Goal: Task Accomplishment & Management: Complete application form

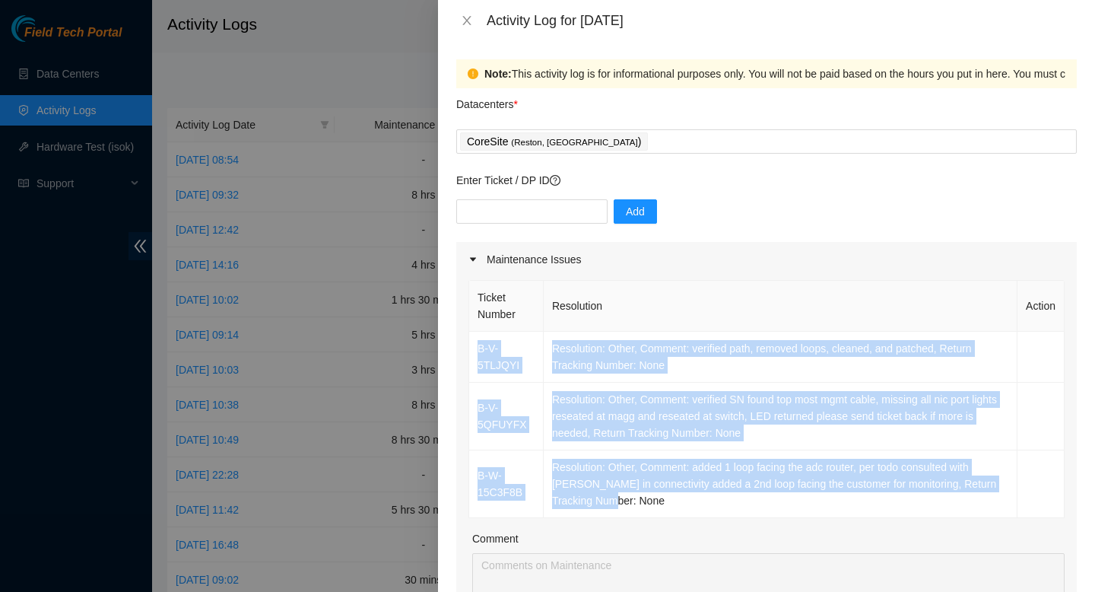
scroll to position [371, 0]
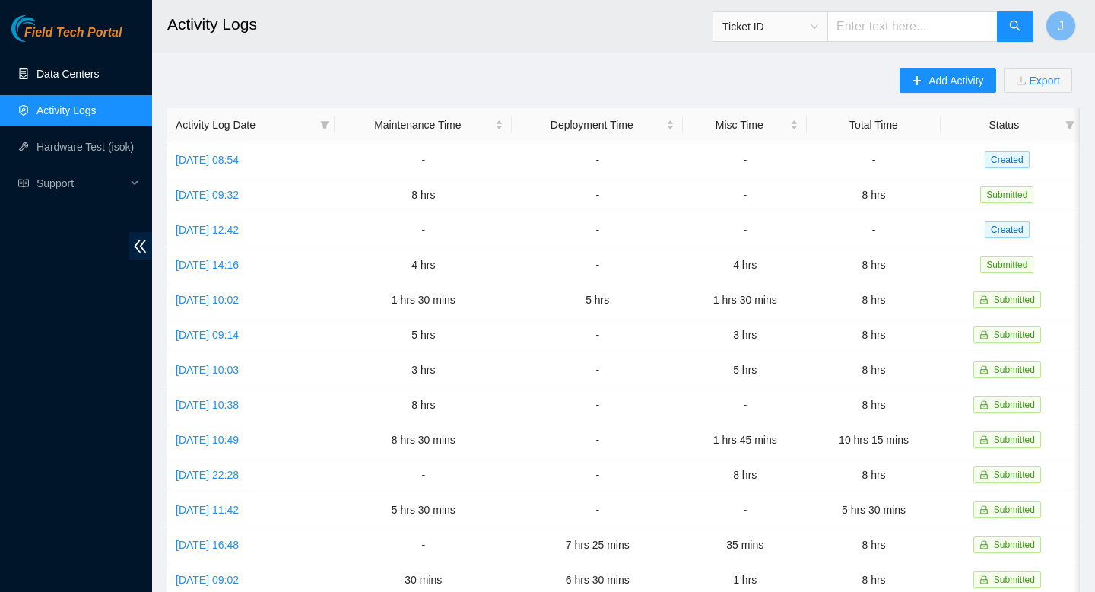
click at [69, 72] on link "Data Centers" at bounding box center [67, 74] width 62 height 12
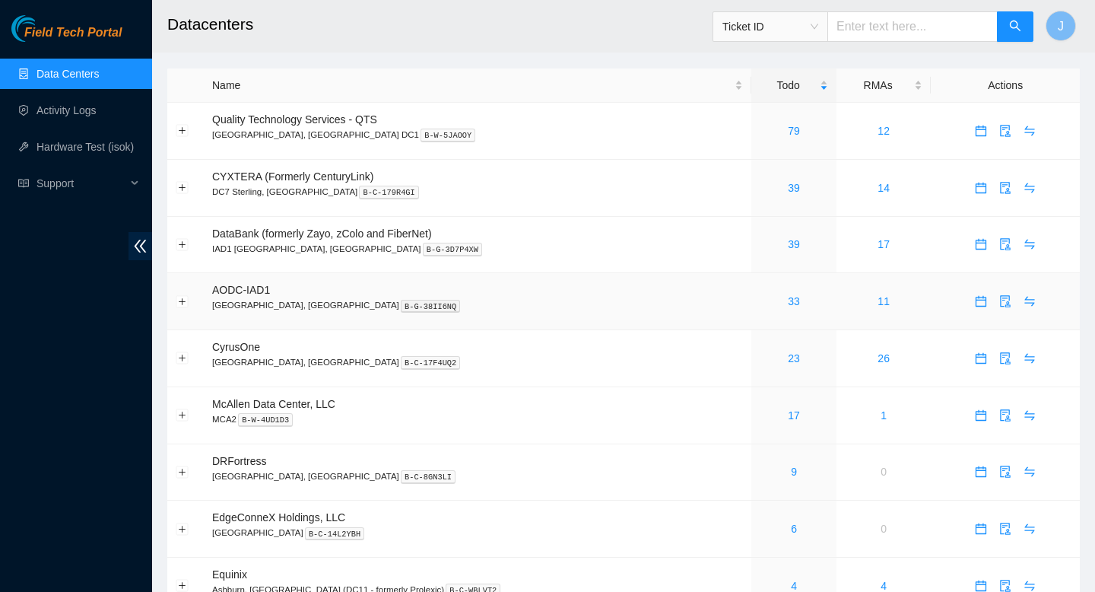
click at [760, 309] on div "33" at bounding box center [794, 301] width 68 height 17
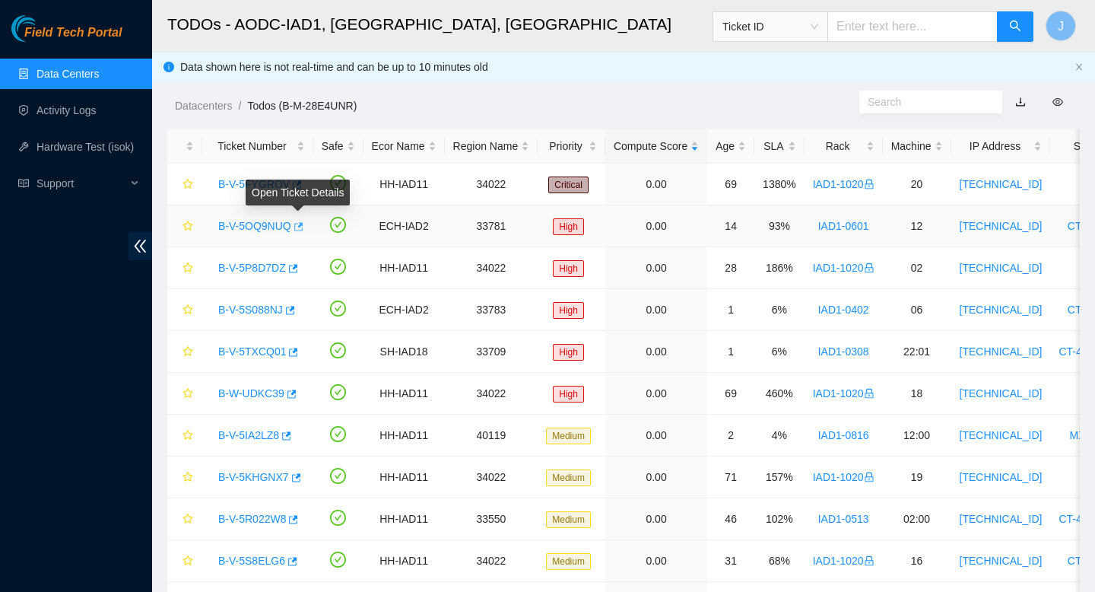
click at [303, 227] on icon "button" at bounding box center [297, 226] width 11 height 11
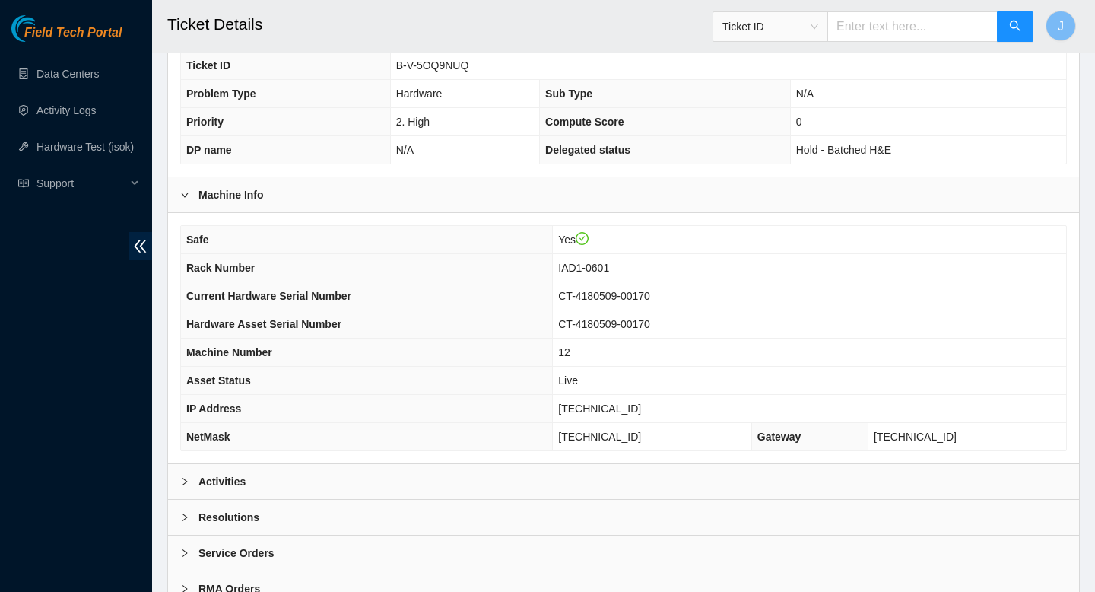
scroll to position [440, 0]
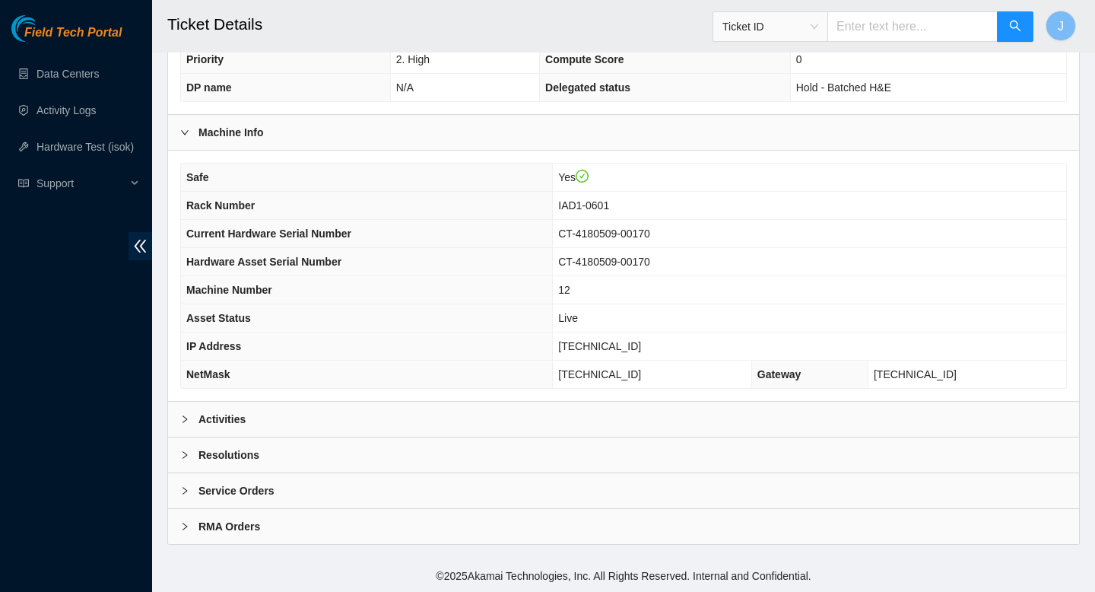
click at [552, 407] on div "Activities" at bounding box center [623, 418] width 911 height 35
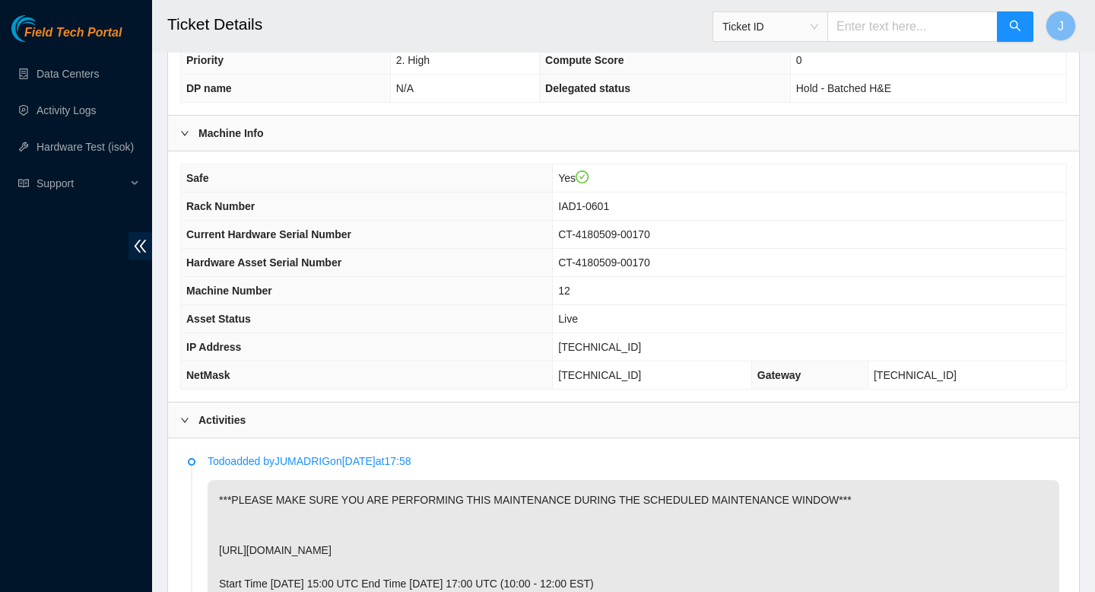
scroll to position [436, 0]
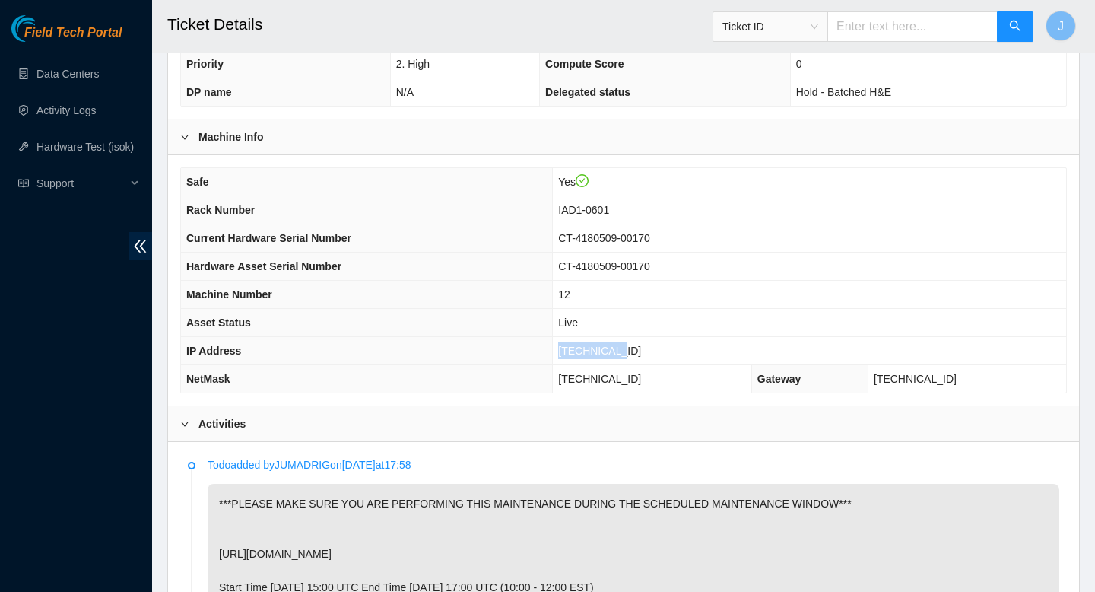
drag, startPoint x: 675, startPoint y: 347, endPoint x: 560, endPoint y: 345, distance: 115.6
click at [560, 345] on tr "IP Address 23.60.88.15" at bounding box center [623, 351] width 885 height 28
copy tr "[TECHNICAL_ID]"
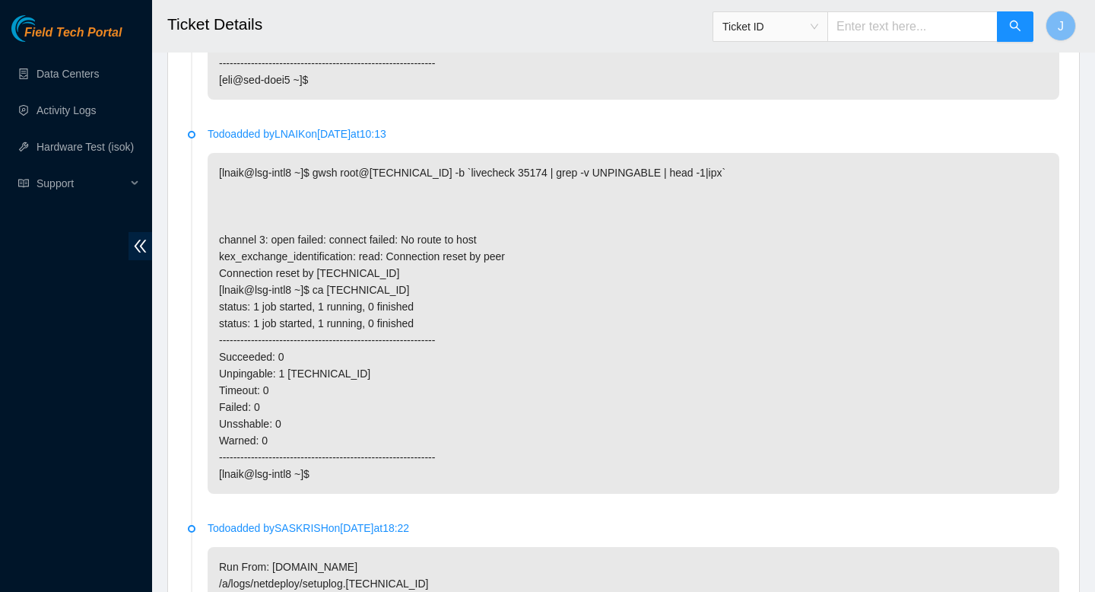
scroll to position [2827, 0]
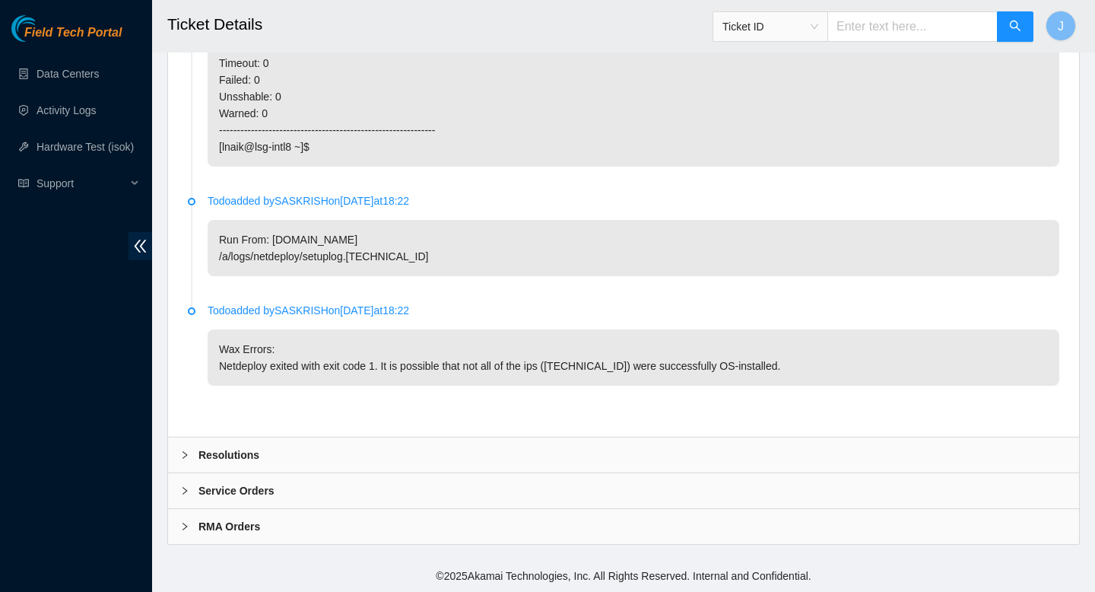
click at [308, 440] on div "Resolutions" at bounding box center [623, 454] width 911 height 35
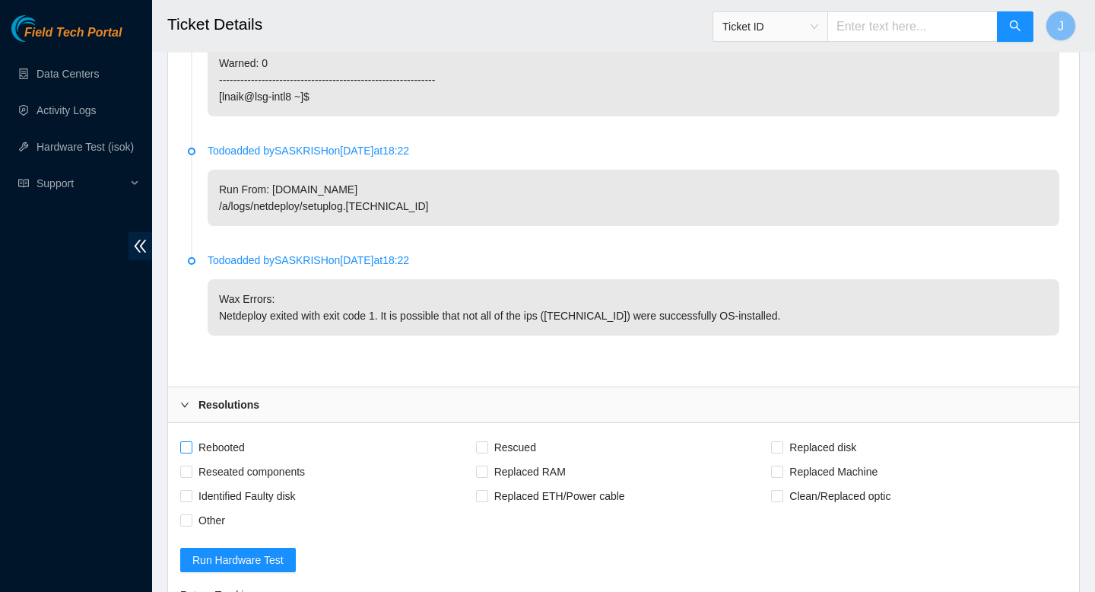
click at [192, 459] on span "Rebooted" at bounding box center [221, 447] width 59 height 24
click at [191, 452] on input "Rebooted" at bounding box center [185, 446] width 11 height 11
checkbox input "true"
click at [188, 525] on input "Other" at bounding box center [185, 519] width 11 height 11
checkbox input "true"
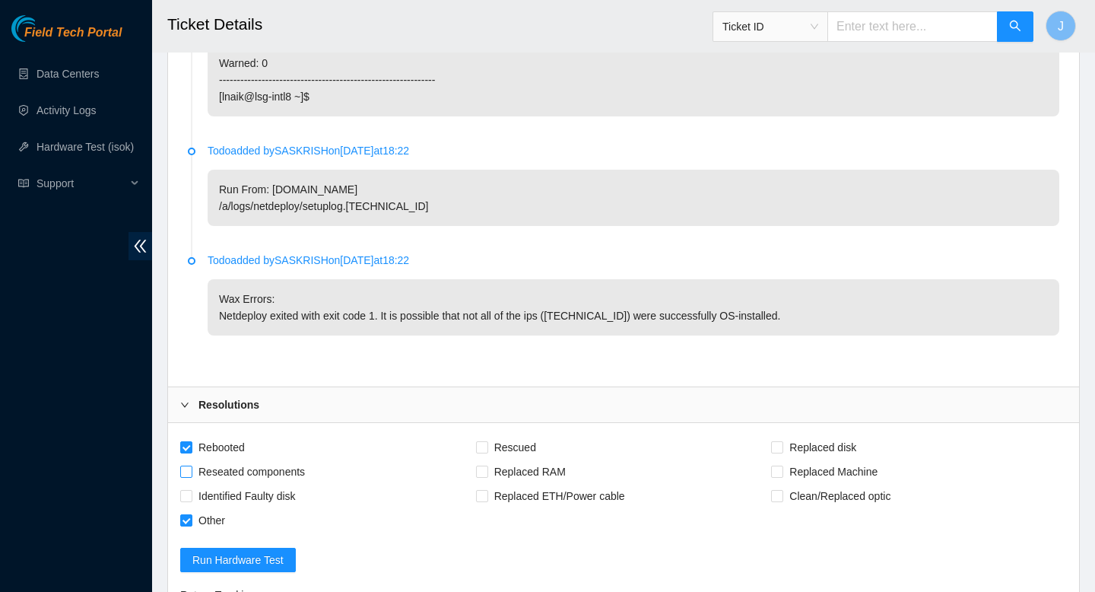
click at [180, 476] on input "Reseated components" at bounding box center [185, 470] width 11 height 11
checkbox input "true"
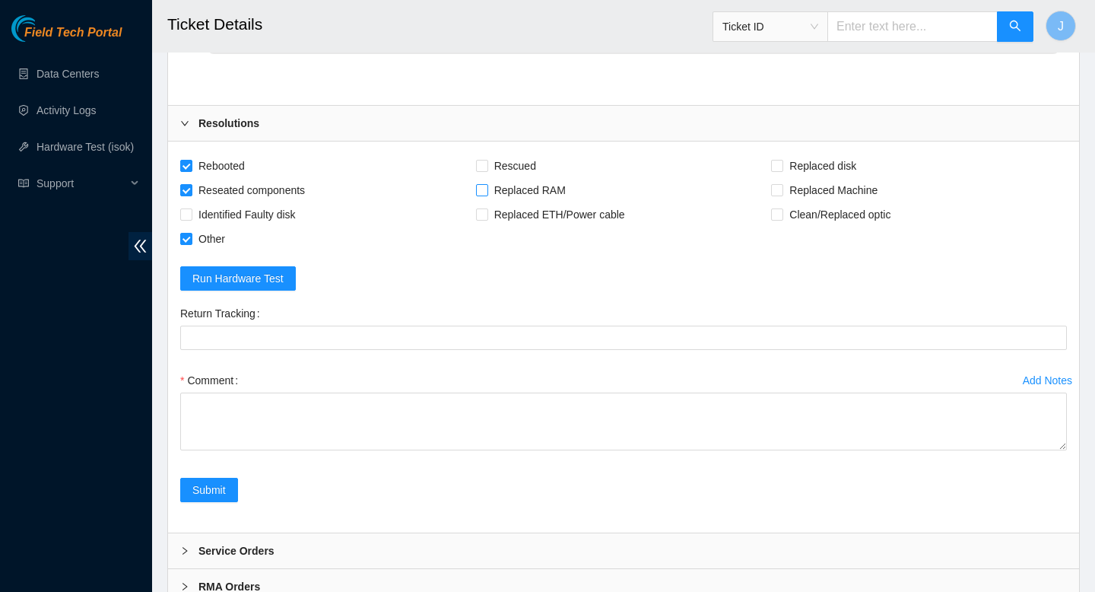
scroll to position [3105, 0]
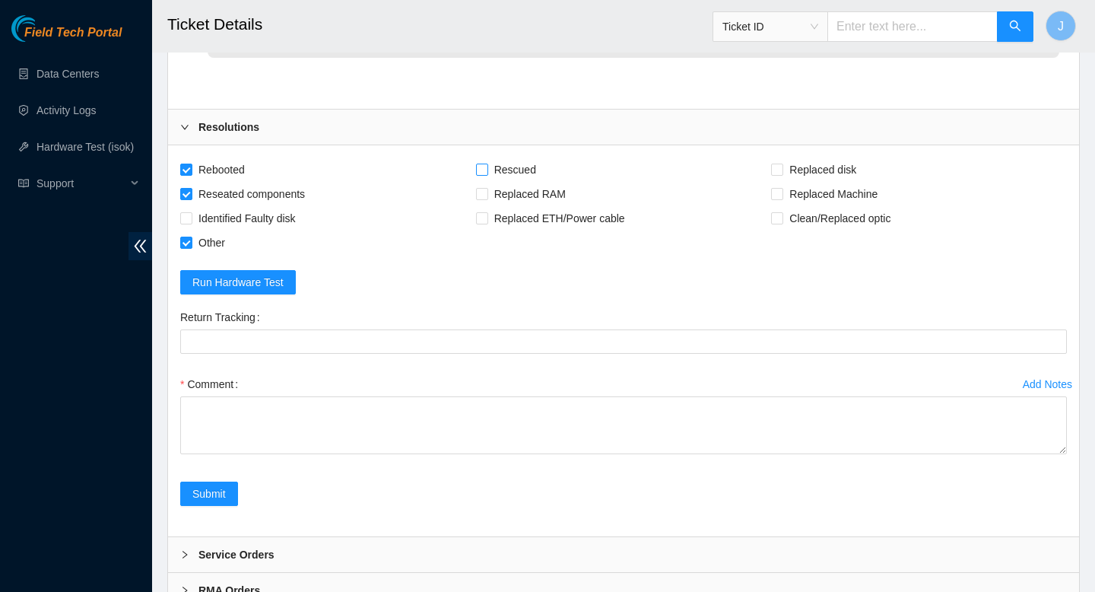
click at [488, 182] on span "Rescued" at bounding box center [515, 169] width 54 height 24
click at [487, 174] on input "Rescued" at bounding box center [481, 168] width 11 height 11
checkbox input "true"
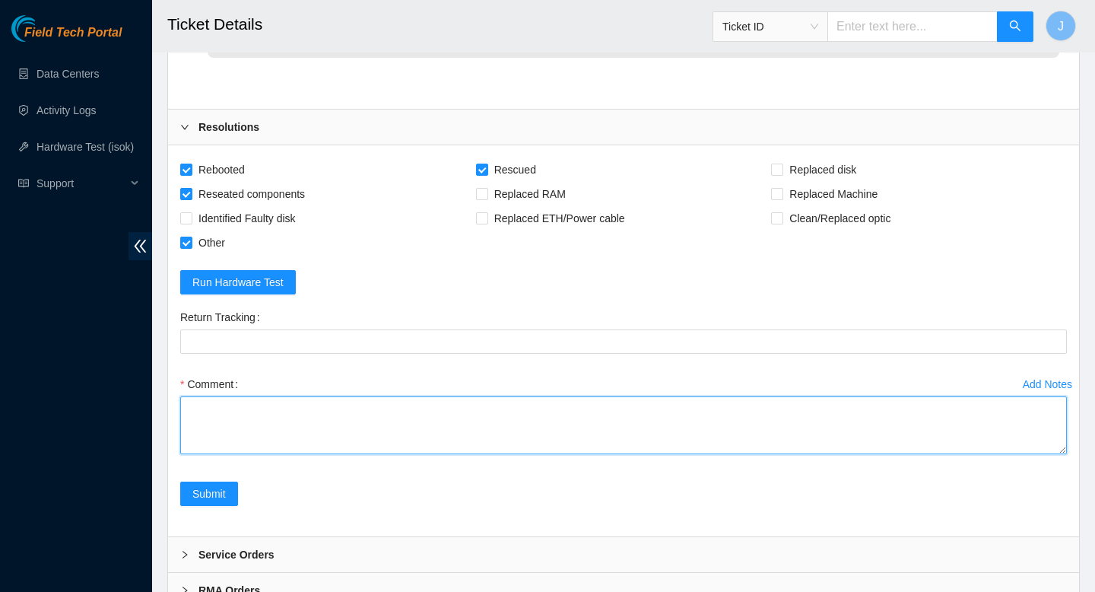
click at [633, 454] on textarea "Comment" at bounding box center [623, 425] width 887 height 58
paste textarea "332952 05-09-2025 05:38:14 23.60.88.15 COMPLETE Result Detail Message Ticket ID…"
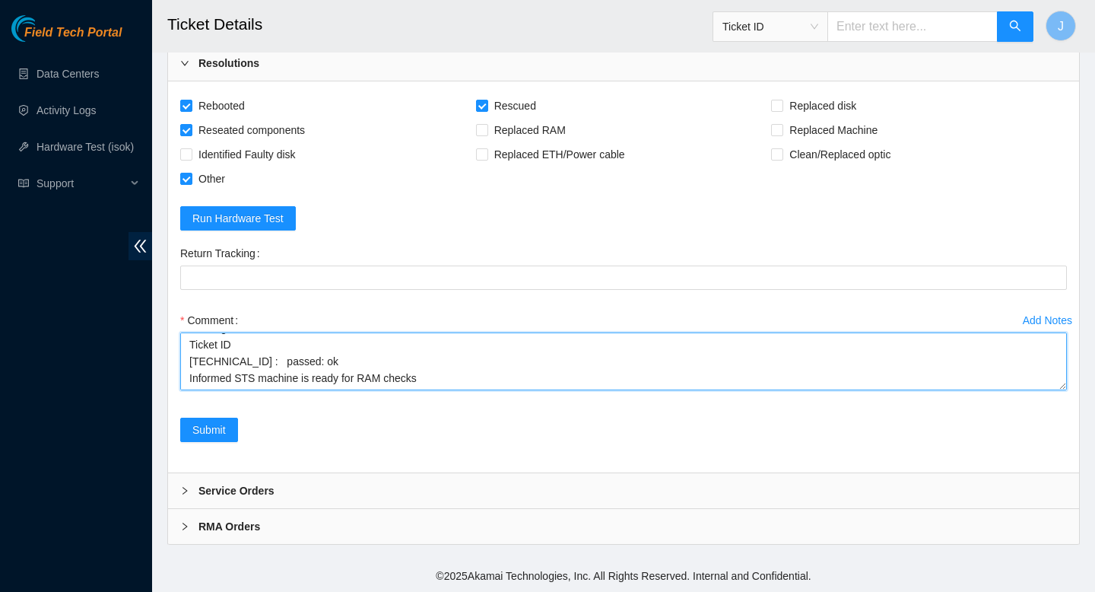
scroll to position [212, 0]
paste textarea "/sys/devices/system/edac/mc/mc0/csrow0/ch0_ce_count:0 /sys/devices/system/edac/…"
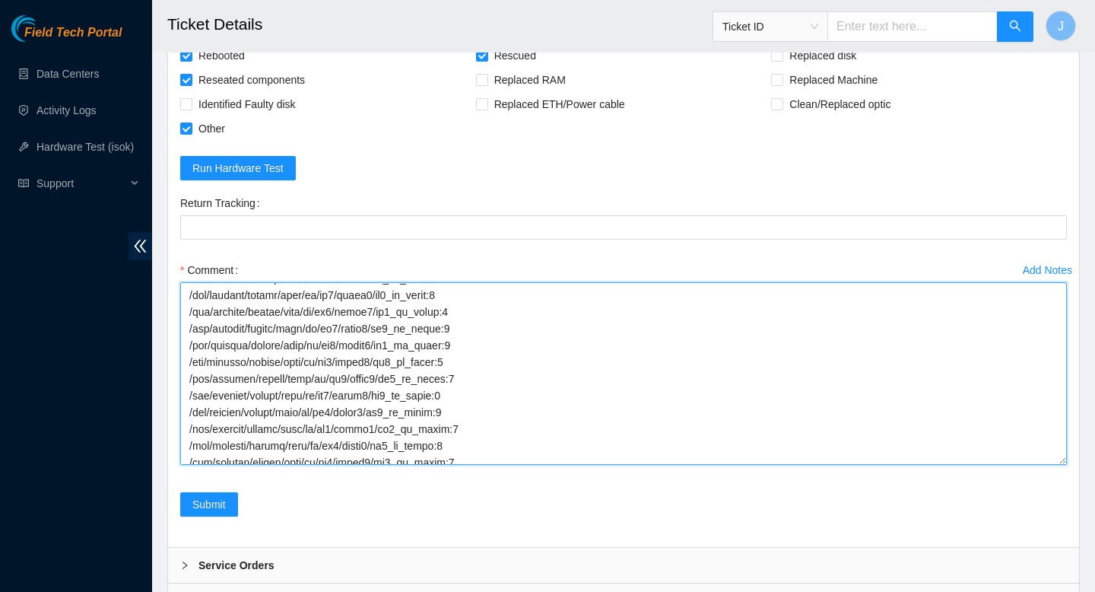
scroll to position [263, 0]
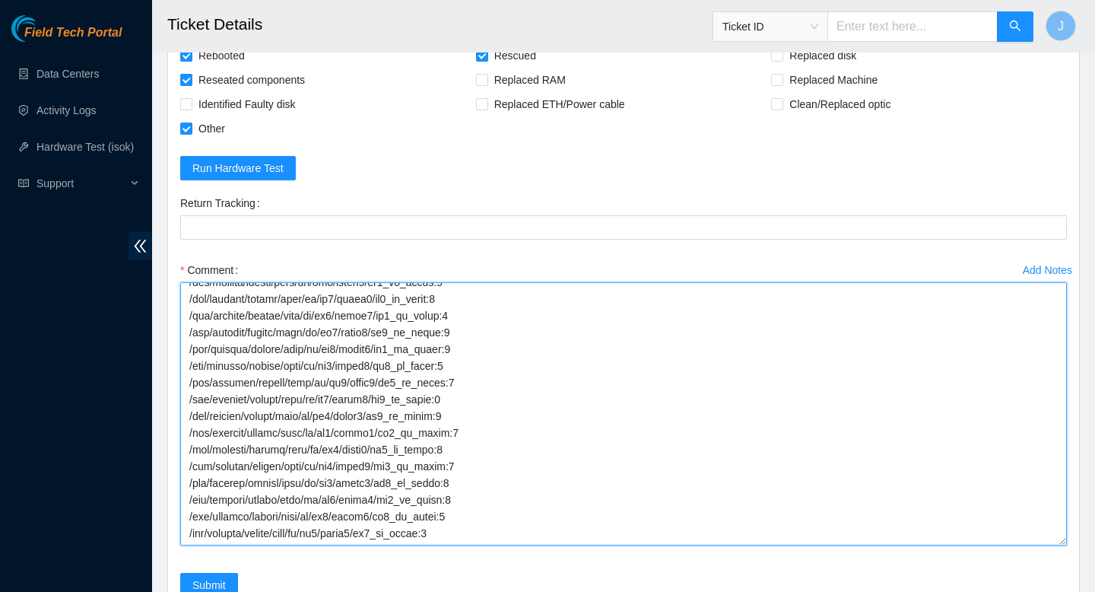
drag, startPoint x: 1063, startPoint y: 386, endPoint x: 1061, endPoint y: 586, distance: 200.8
click at [1060, 545] on textarea "Comment" at bounding box center [623, 413] width 887 height 263
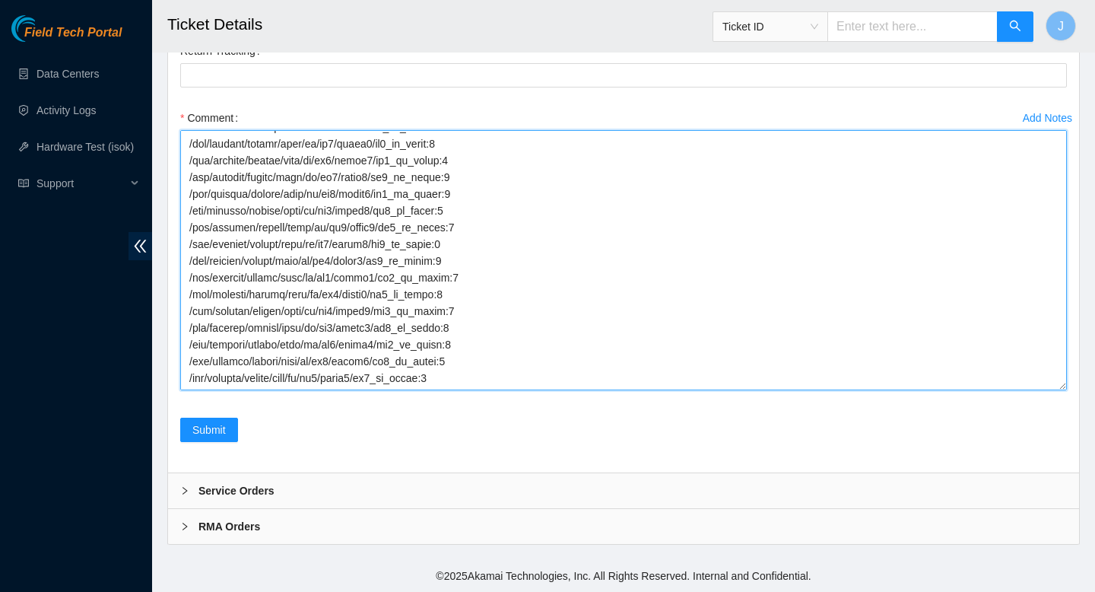
scroll to position [278, 0]
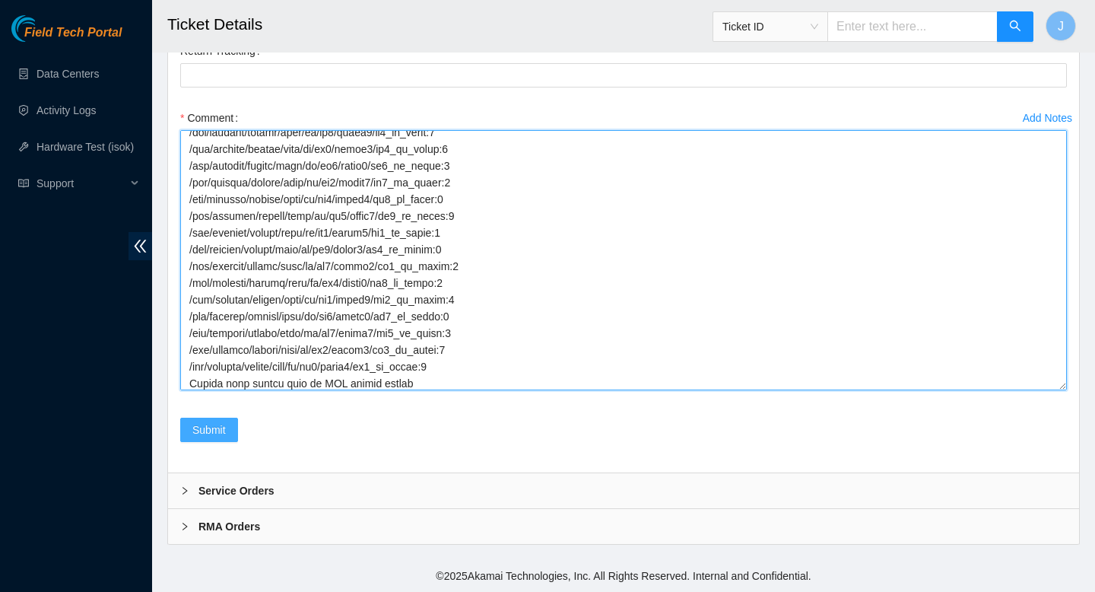
type textarea "gained safe access from nocc via webex powered down unracked, reseated all ram …"
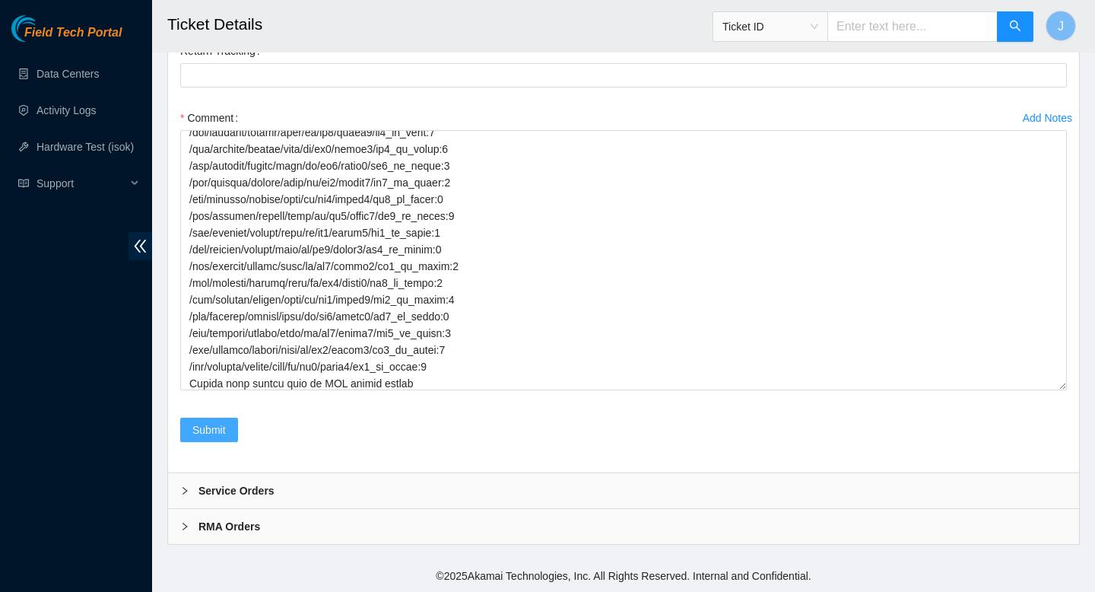
click at [198, 433] on span "Submit" at bounding box center [208, 429] width 33 height 17
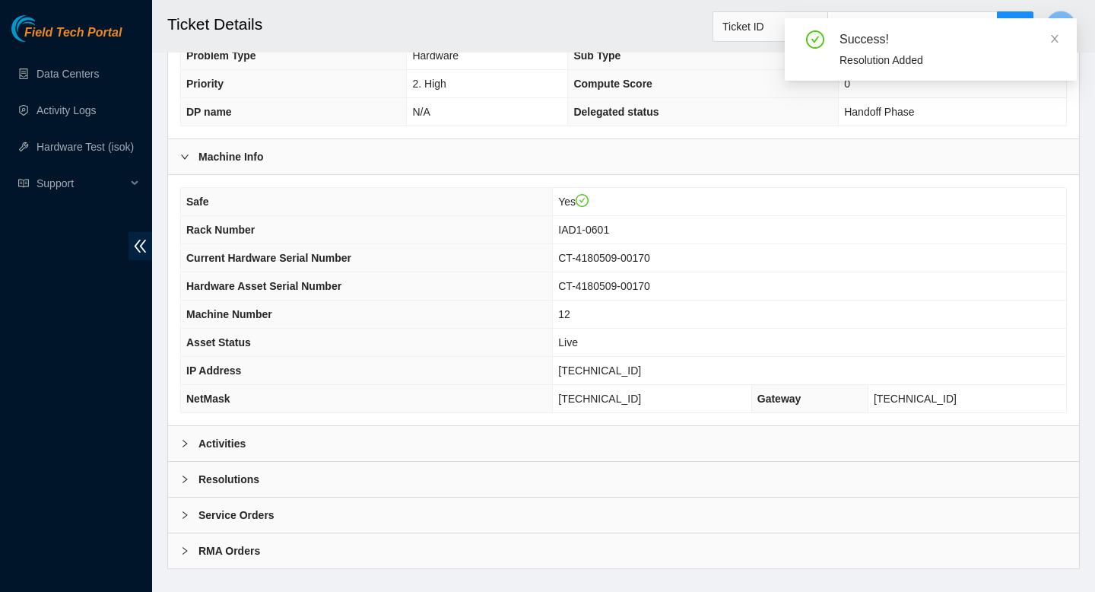
scroll to position [440, 0]
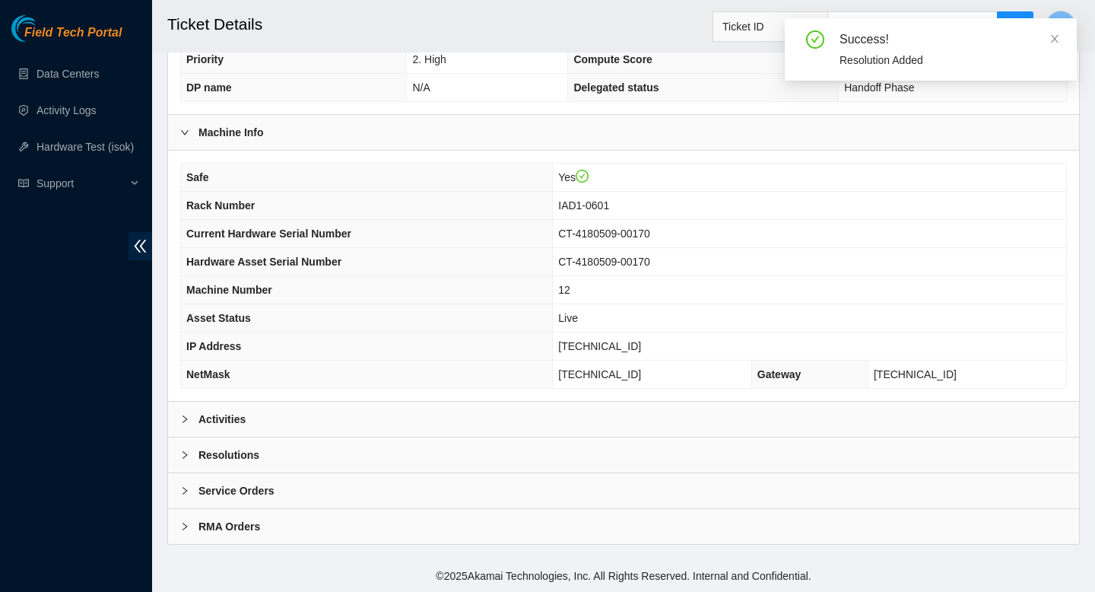
click at [564, 408] on div "Activities" at bounding box center [623, 418] width 911 height 35
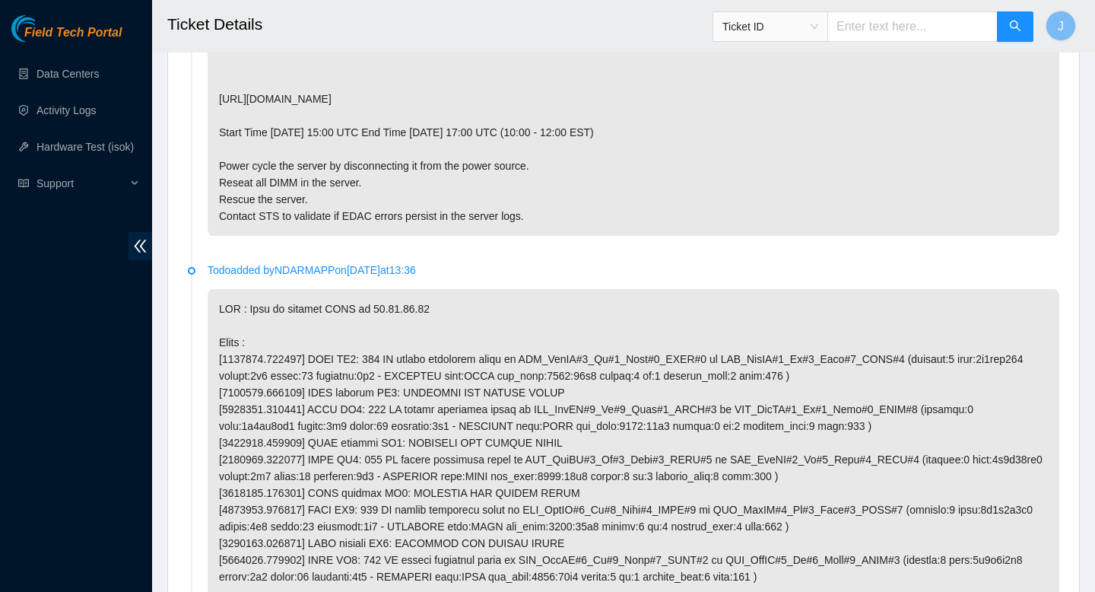
scroll to position [1571, 0]
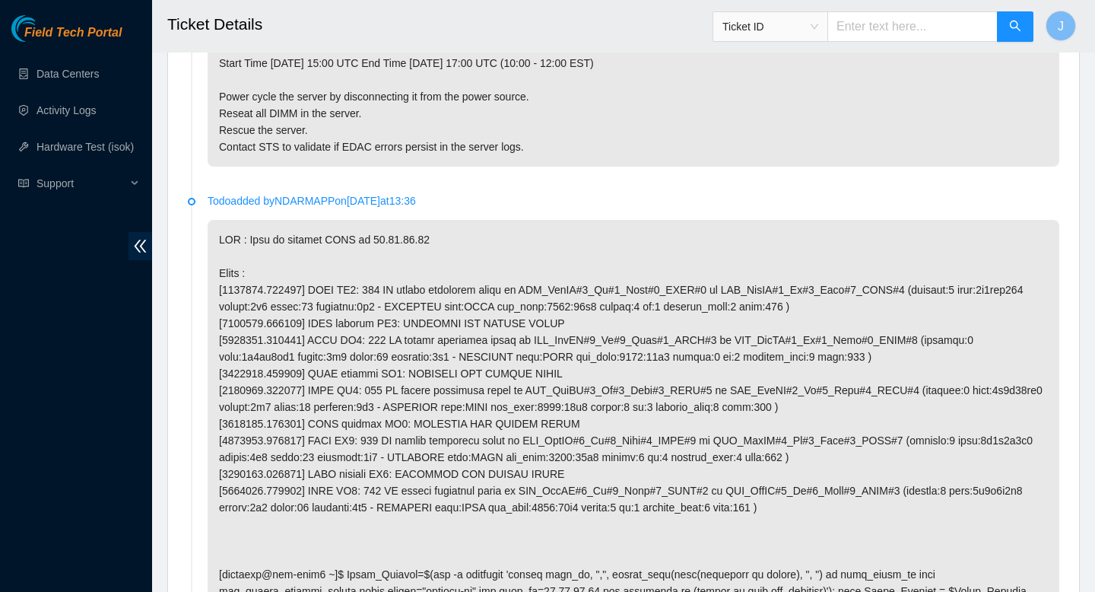
click at [577, 398] on p at bounding box center [634, 507] width 852 height 575
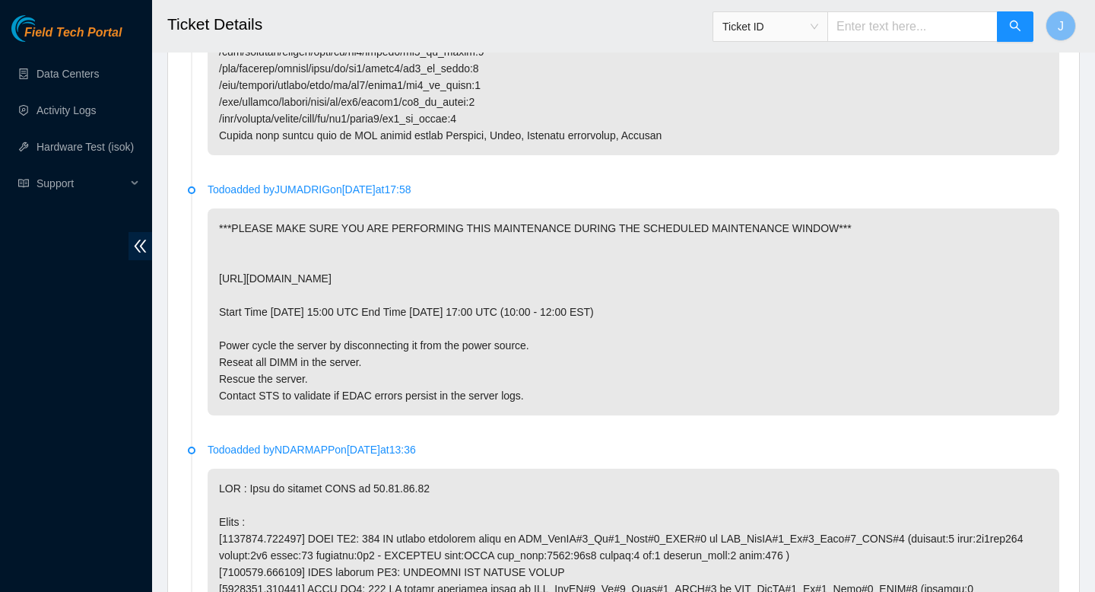
scroll to position [1321, 0]
drag, startPoint x: 505, startPoint y: 281, endPoint x: 220, endPoint y: 281, distance: 285.1
click at [220, 281] on p "***PLEASE MAKE SURE YOU ARE PERFORMING THIS MAINTENANCE DURING THE SCHEDULED MA…" at bounding box center [634, 313] width 852 height 207
copy p "https://peace.akamai.com/peace-web/#/checklist/95715"
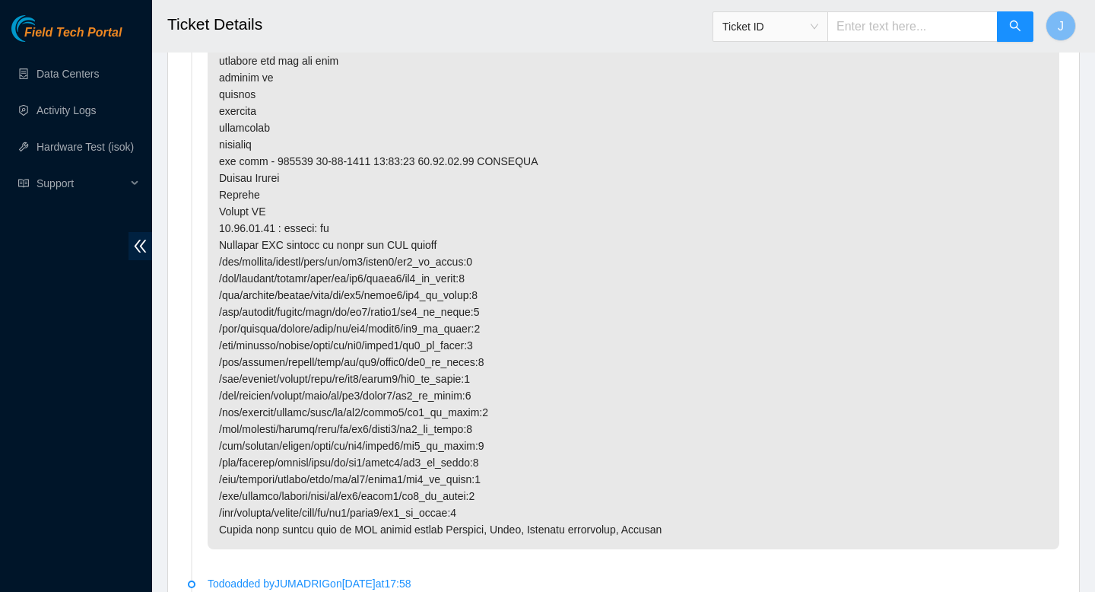
scroll to position [0, 0]
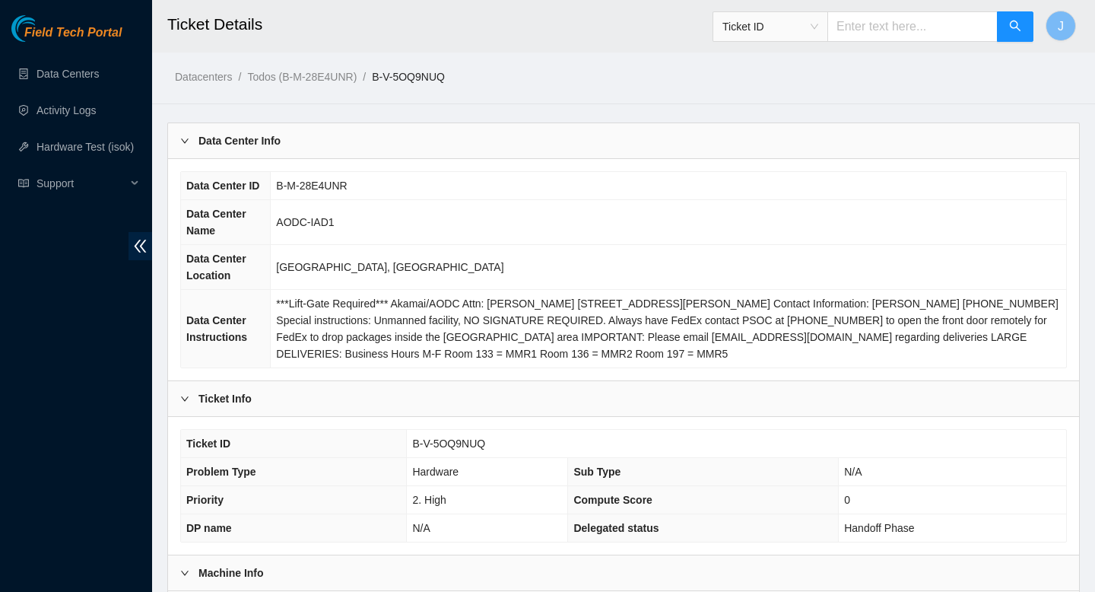
click at [471, 438] on span "B-V-5OQ9NUQ" at bounding box center [448, 443] width 73 height 12
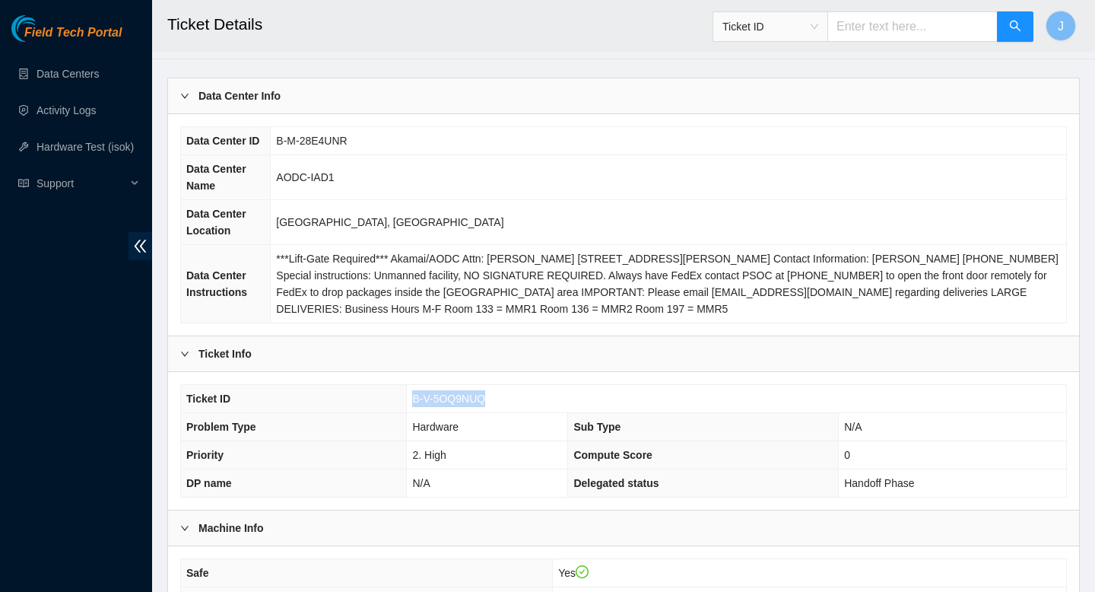
scroll to position [47, 0]
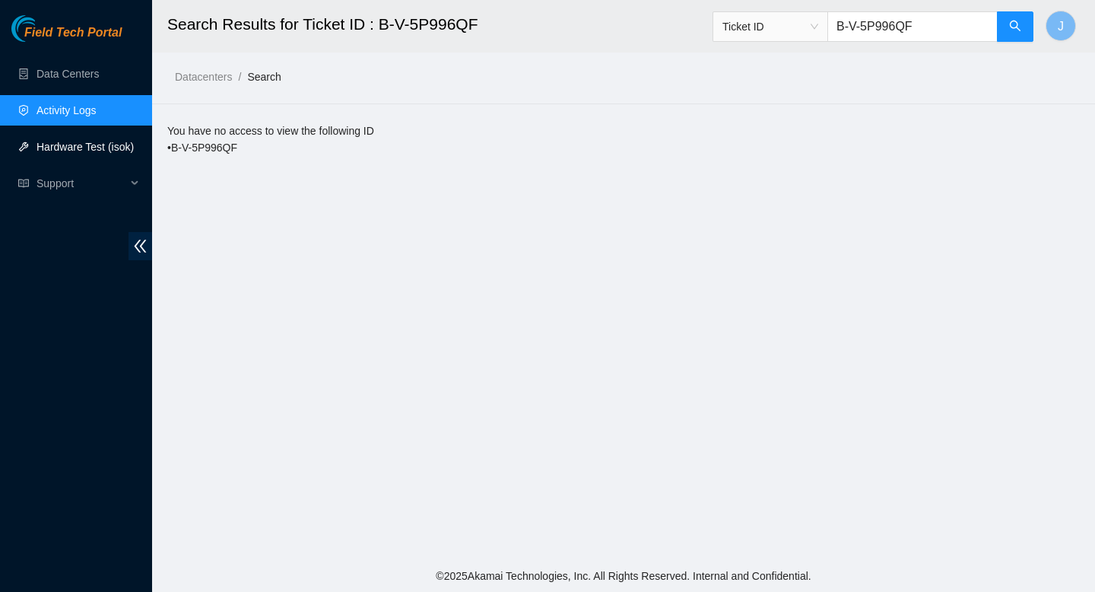
click at [100, 141] on link "Hardware Test (isok)" at bounding box center [84, 147] width 97 height 12
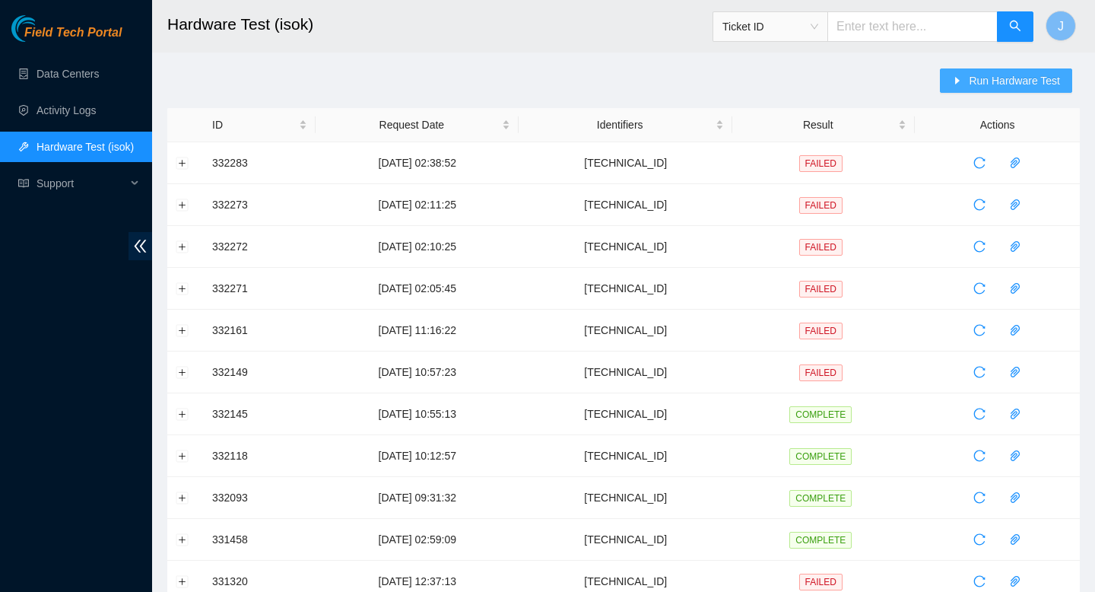
click at [969, 83] on span "Run Hardware Test" at bounding box center [1014, 80] width 91 height 17
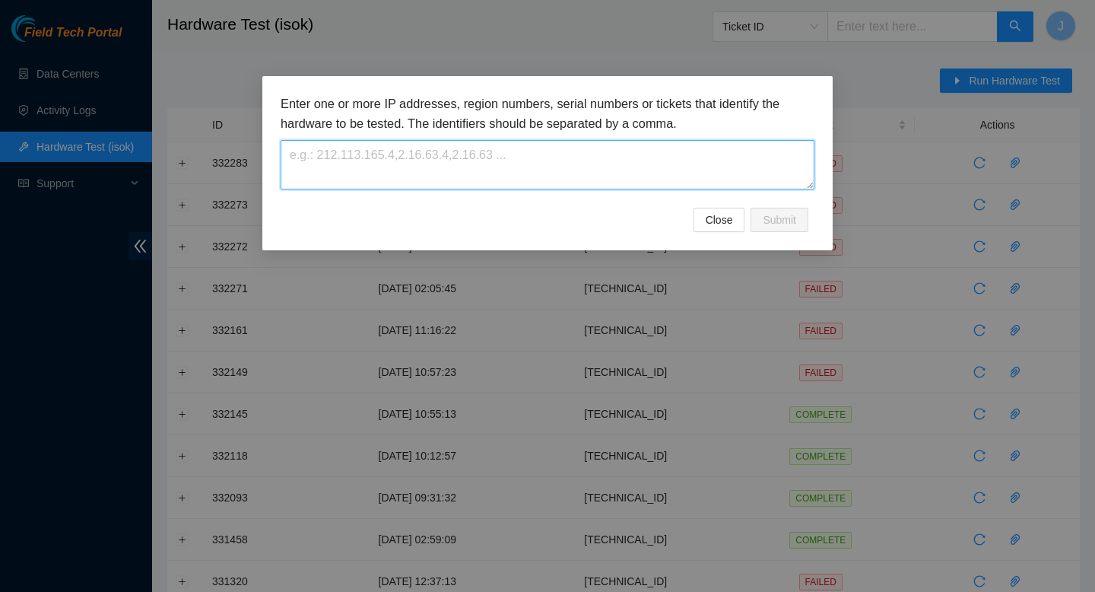
click at [580, 174] on textarea at bounding box center [548, 164] width 534 height 49
paste textarea "23.60.88.15"
type textarea "23.60.88.15"
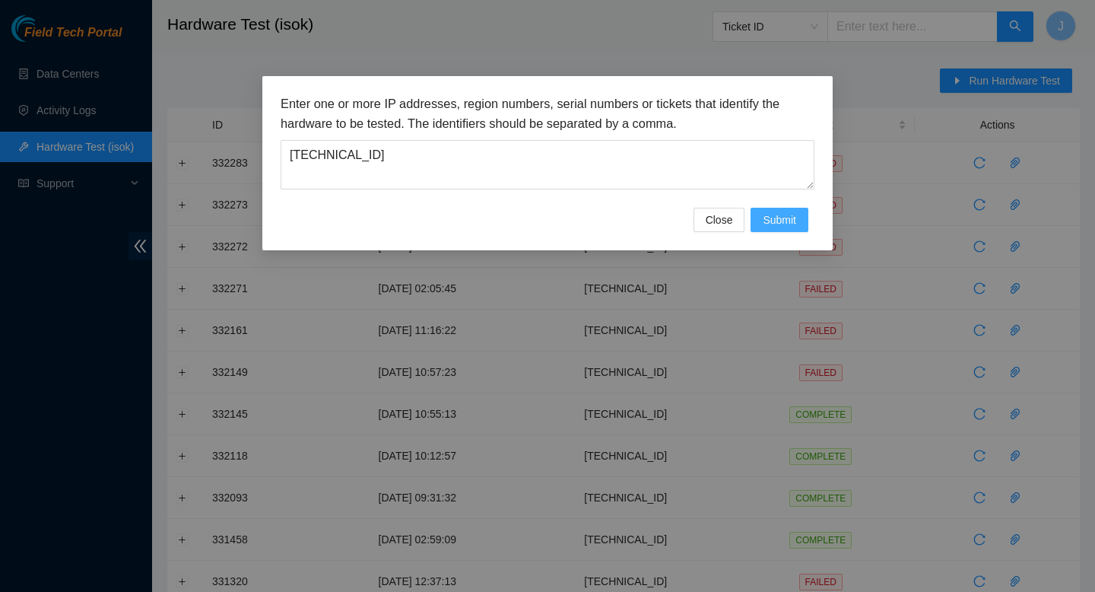
click at [780, 221] on span "Submit" at bounding box center [779, 219] width 33 height 17
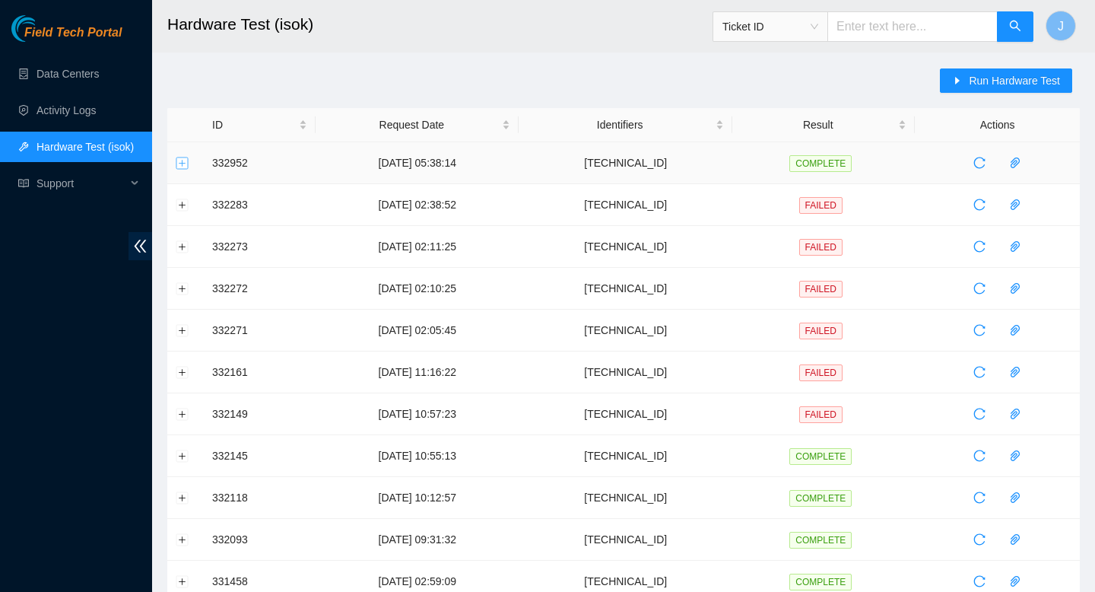
click at [184, 165] on button "Expand row" at bounding box center [182, 163] width 12 height 12
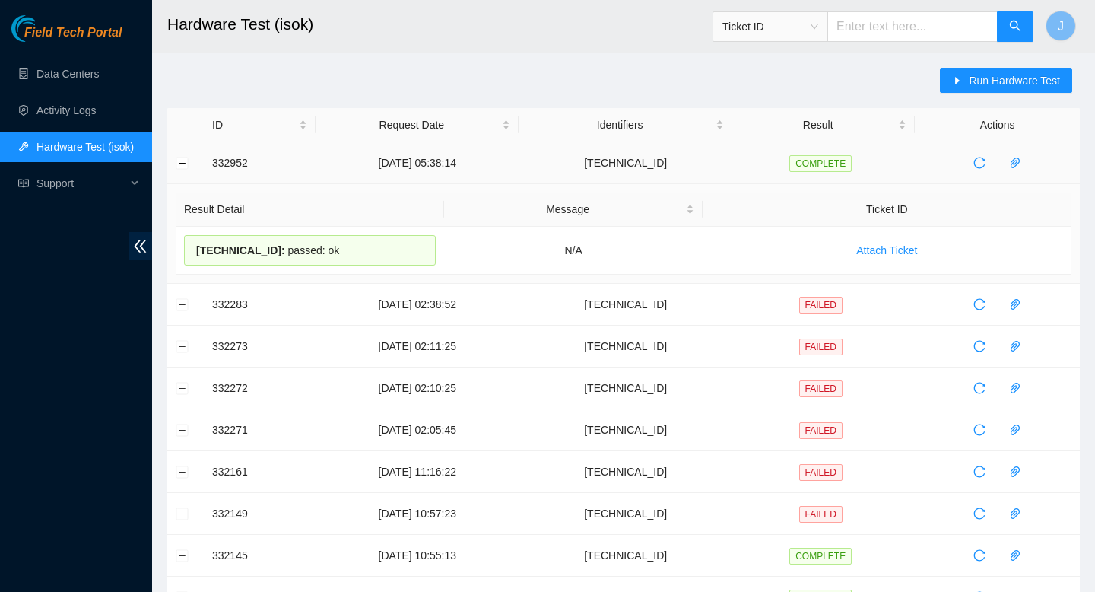
drag, startPoint x: 347, startPoint y: 251, endPoint x: 206, endPoint y: 154, distance: 171.3
copy tbody "332952 05-09-2025 05:38:14 23.60.88.15 COMPLETE Result Detail Message Ticket ID…"
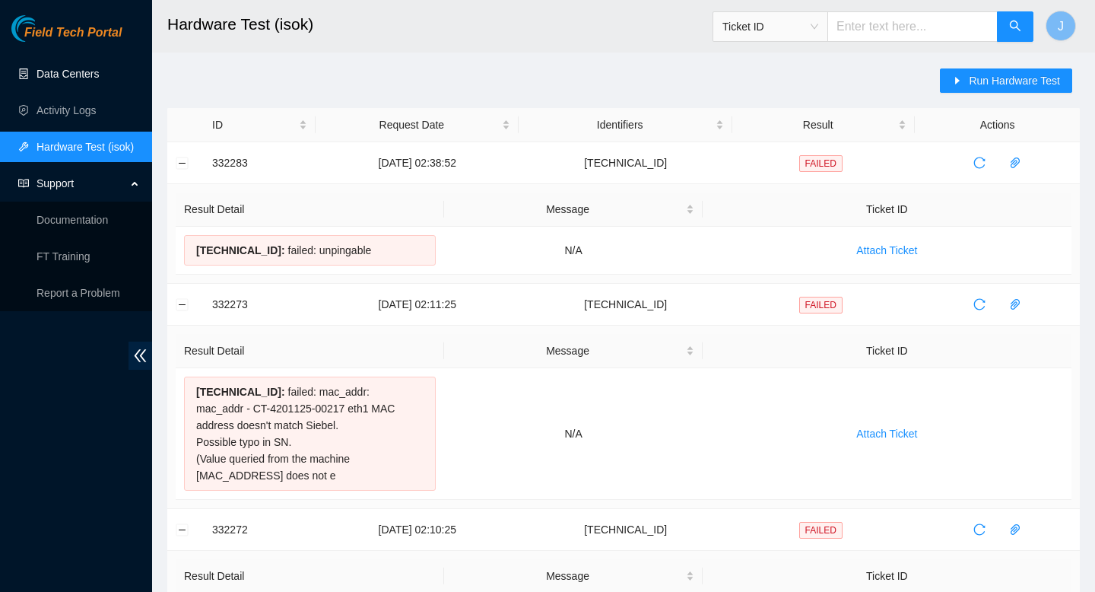
click at [73, 68] on link "Data Centers" at bounding box center [67, 74] width 62 height 12
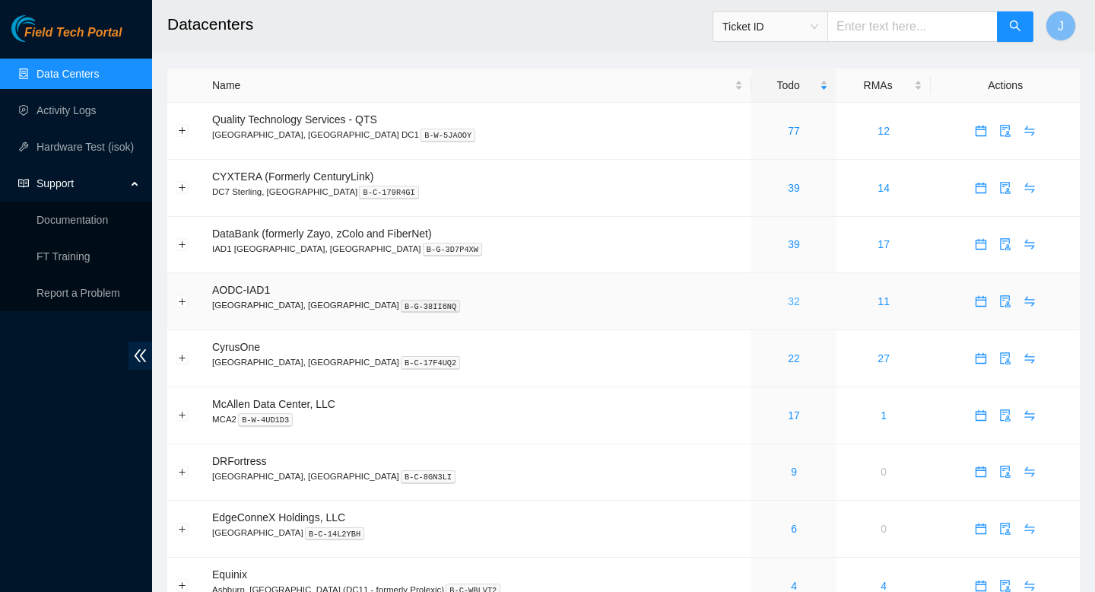
click at [788, 304] on link "32" at bounding box center [794, 301] width 12 height 12
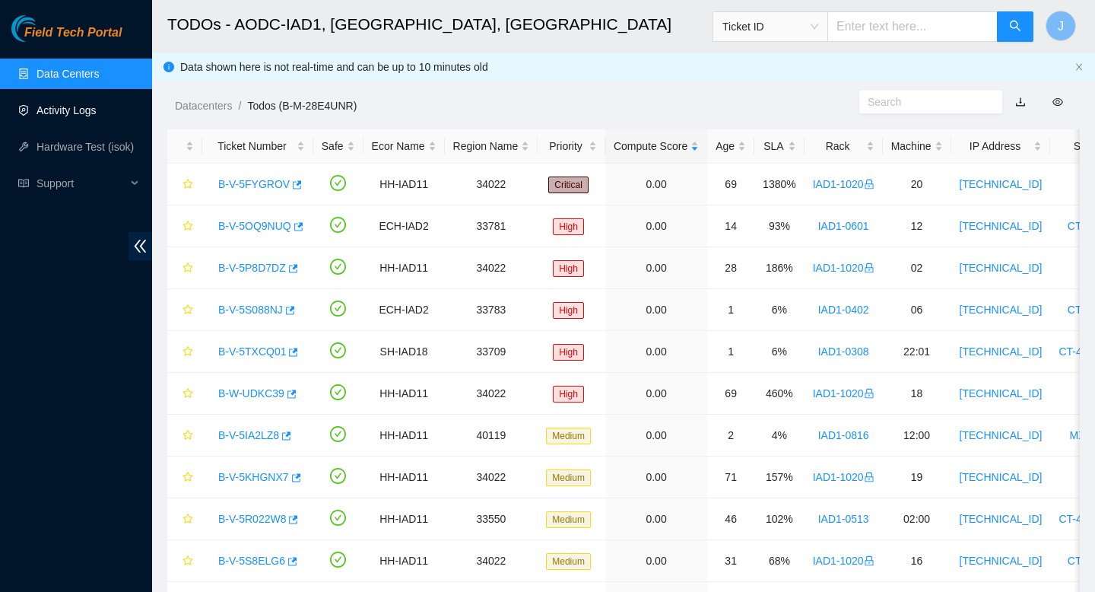
click at [68, 116] on link "Activity Logs" at bounding box center [66, 110] width 60 height 12
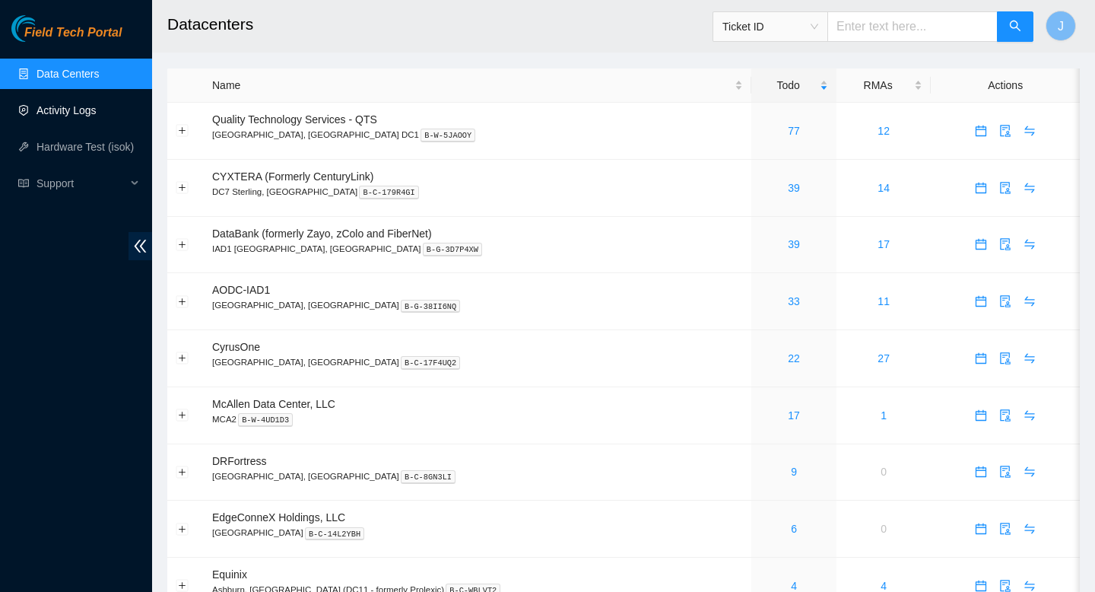
click at [80, 116] on link "Activity Logs" at bounding box center [66, 110] width 60 height 12
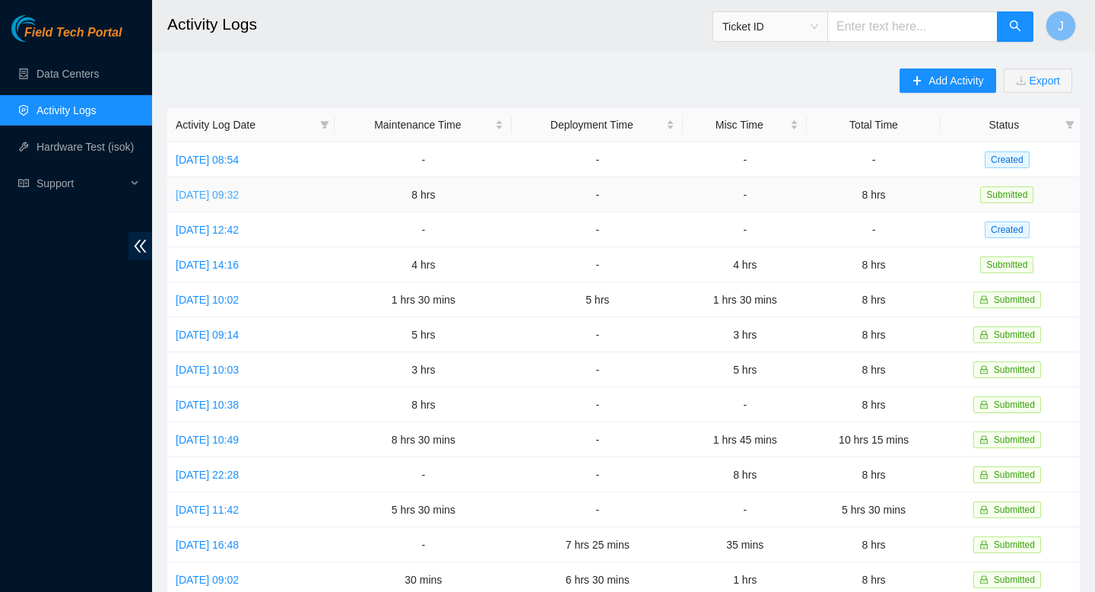
click at [239, 193] on link "[DATE] 09:32" at bounding box center [207, 195] width 63 height 12
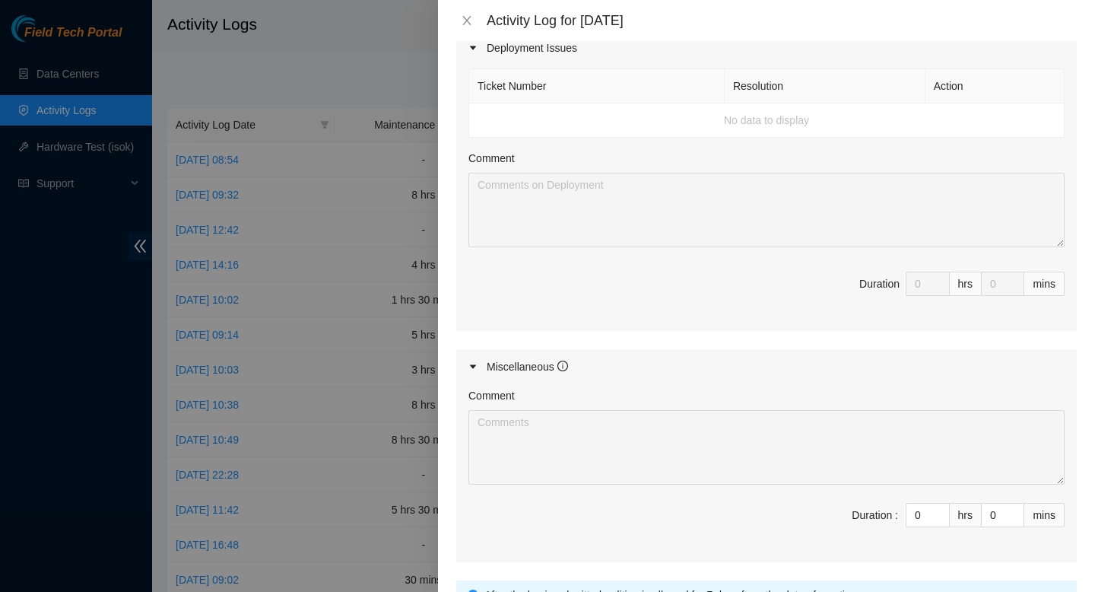
scroll to position [1138, 0]
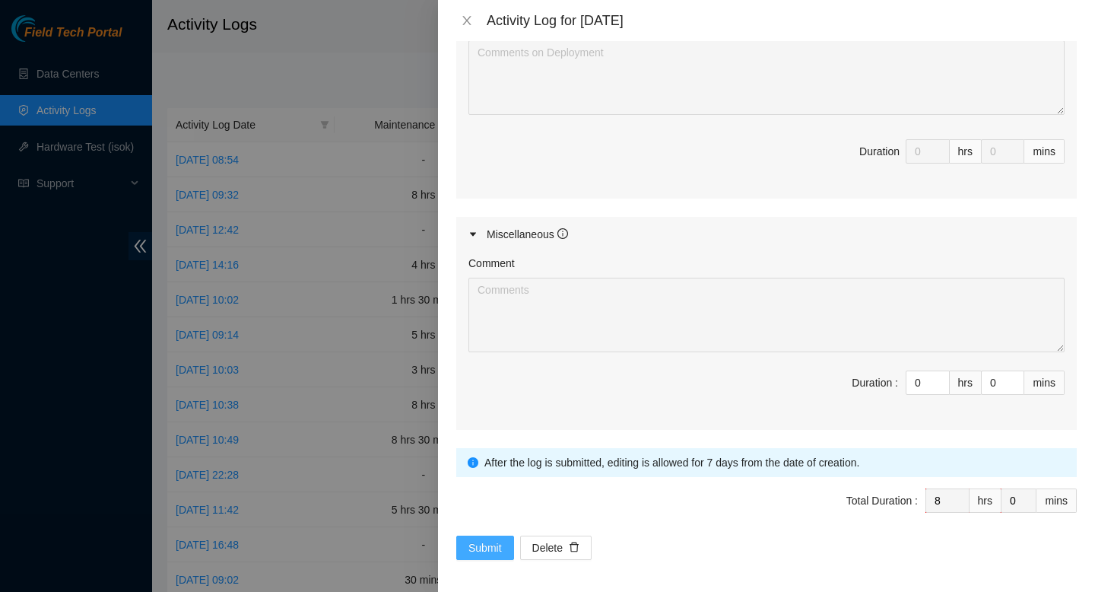
click at [488, 548] on span "Submit" at bounding box center [484, 547] width 33 height 17
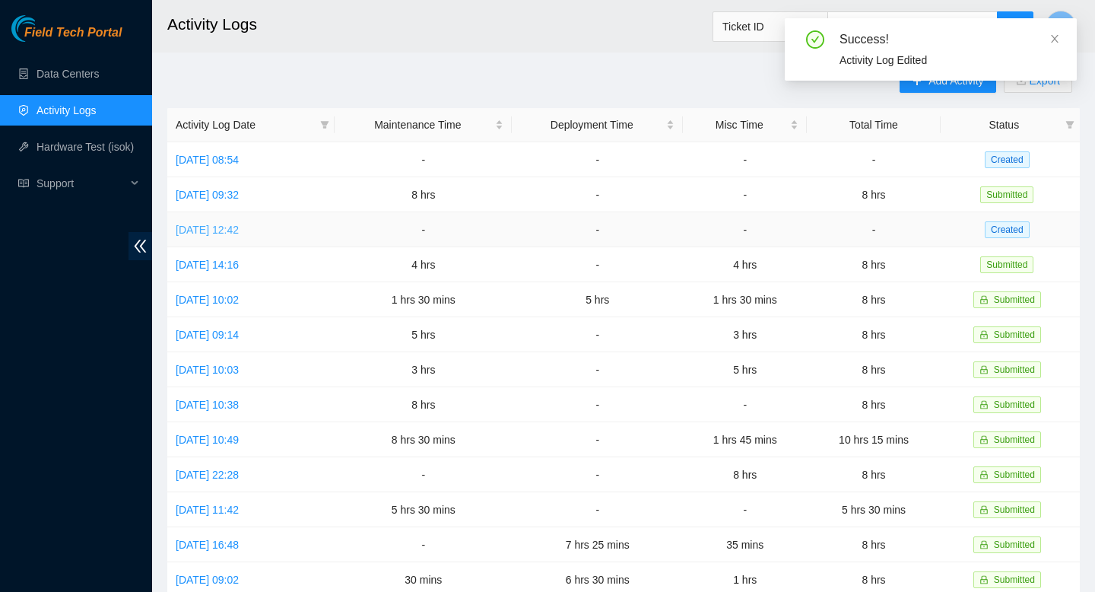
click at [224, 233] on link "[DATE] 12:42" at bounding box center [207, 230] width 63 height 12
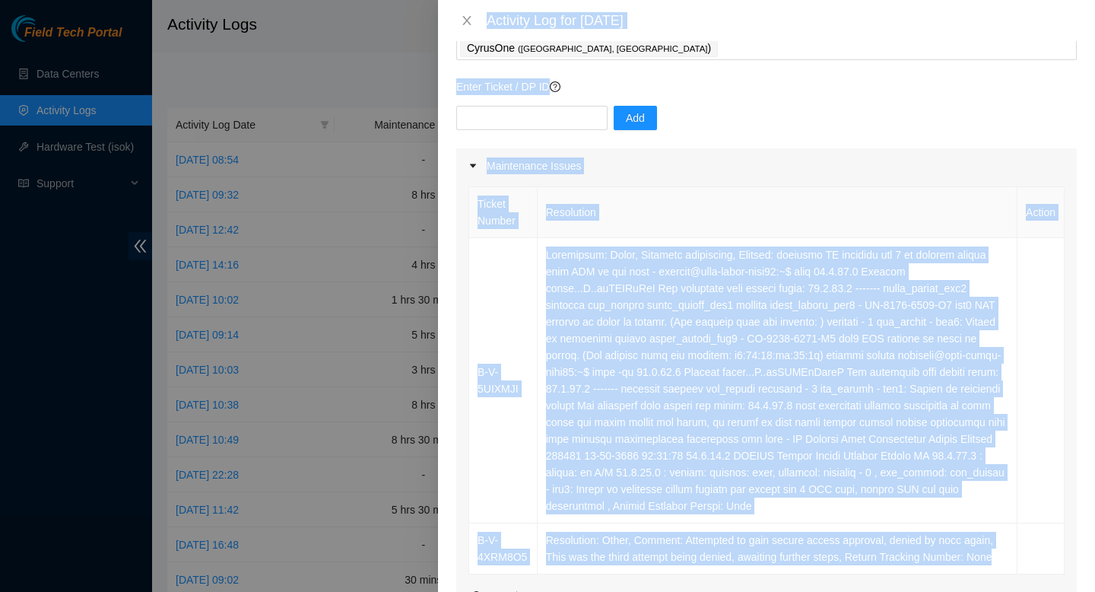
scroll to position [0, 0]
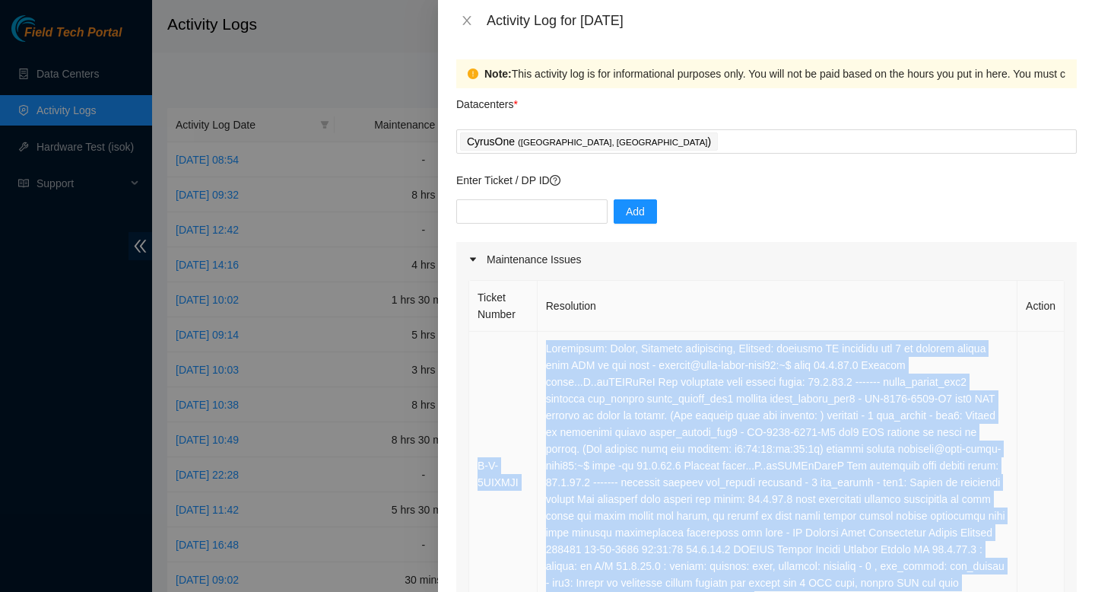
drag, startPoint x: 633, startPoint y: 339, endPoint x: 482, endPoint y: 389, distance: 158.7
click at [482, 389] on tbody "B-V-5UIXMJI B-V-4XRM8O5 Resolution: Other, Comment: Attempted to gain secure ac…" at bounding box center [766, 500] width 595 height 336
copy tbody "B-V-5UIXMJI Resolution: Other, Reseated components, Comment: verified SN reseat…"
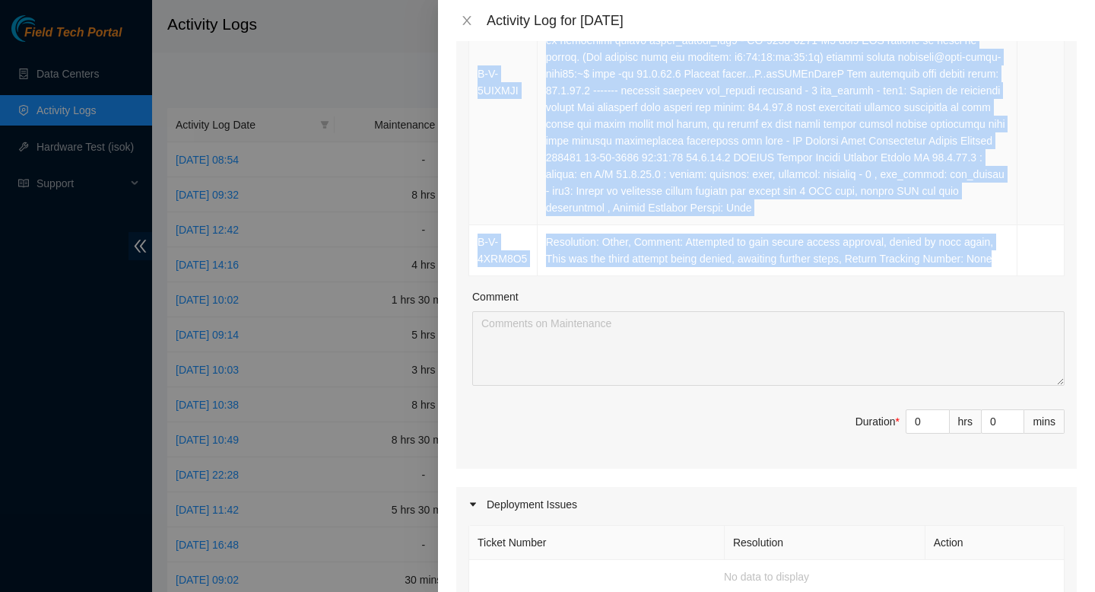
scroll to position [401, 0]
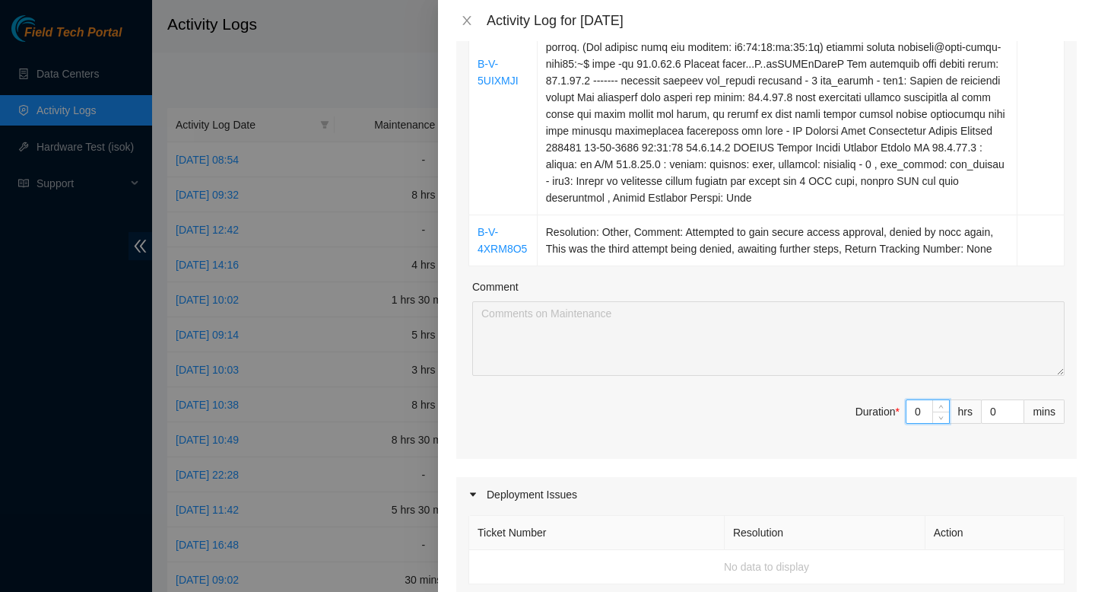
click at [926, 423] on input "0" at bounding box center [927, 411] width 43 height 23
type input "02"
type input "2"
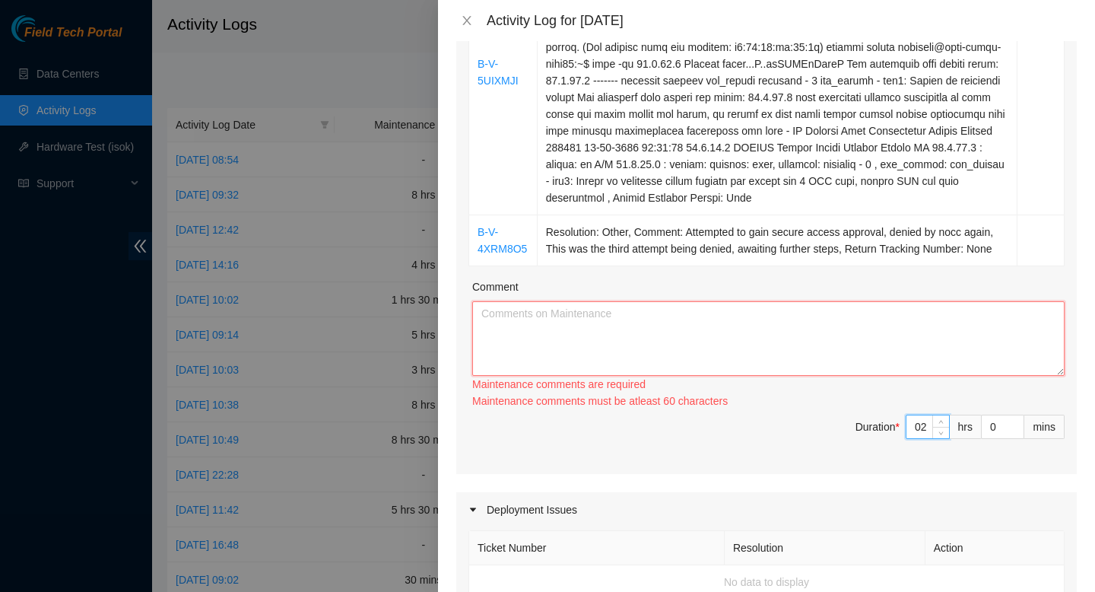
type input "2"
click at [808, 376] on textarea "Comment" at bounding box center [768, 338] width 592 height 75
paste textarea "B-V-5UIXMJI Resolution: Other, Reseated components, Comment: verified SN reseat…"
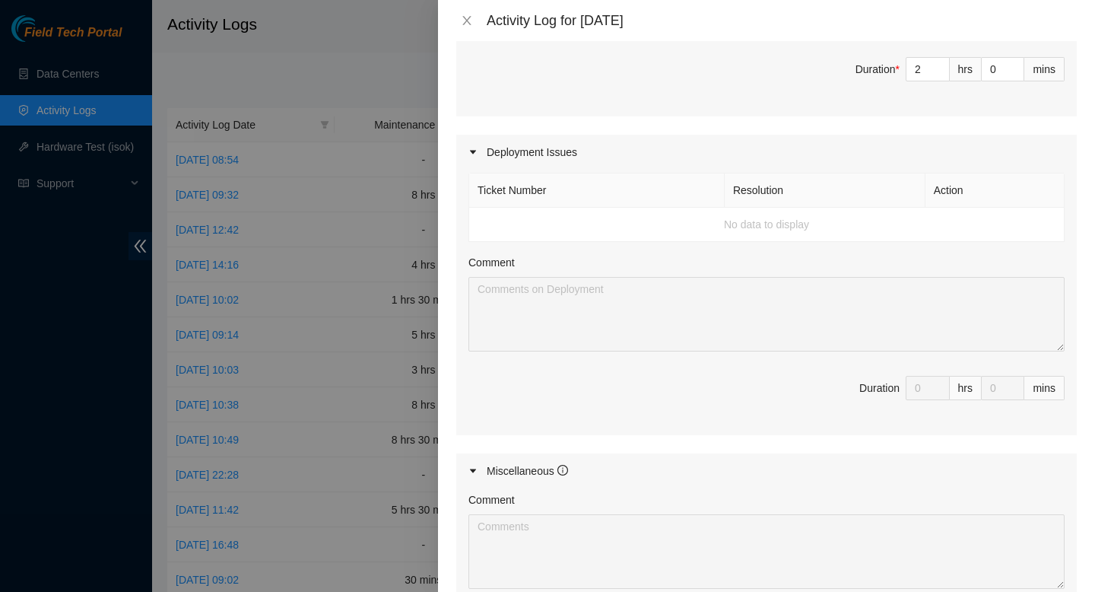
scroll to position [1018, 0]
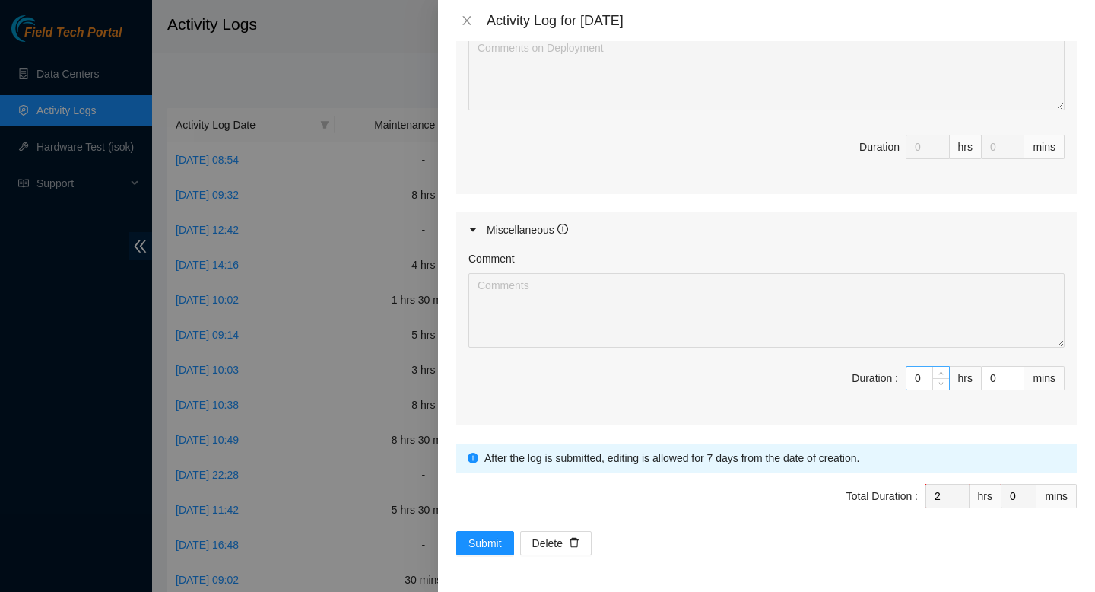
type textarea "B-V-5UIXMJI Resolution: Other, Reseated components, Comment: verified SN reseat…"
click at [925, 381] on input "0" at bounding box center [927, 377] width 43 height 23
type input "06"
type input "8"
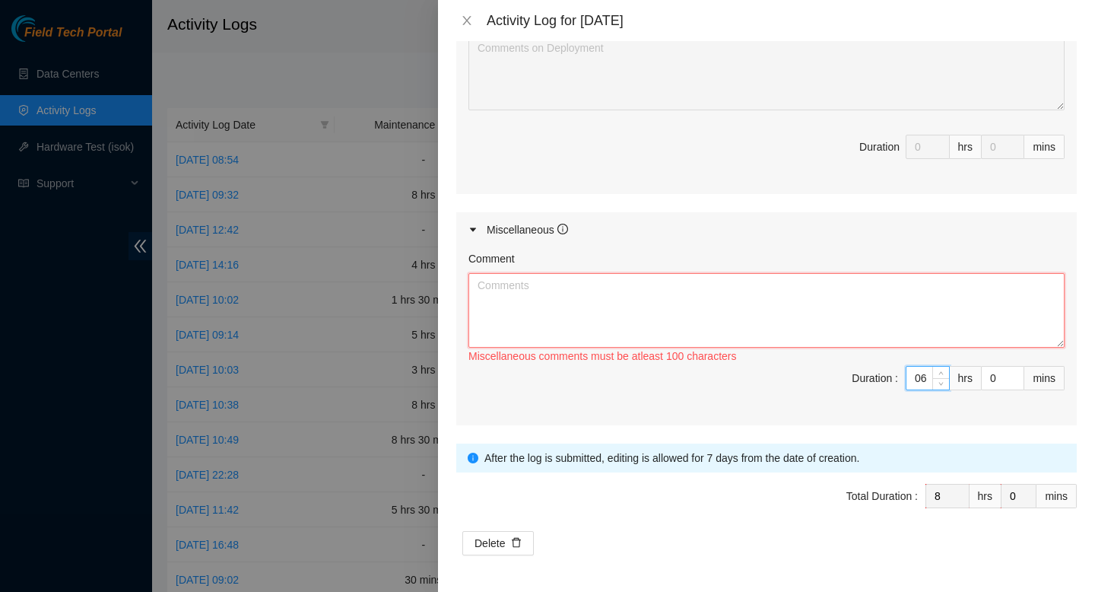
type input "6"
click at [762, 296] on textarea "Comment" at bounding box center [766, 310] width 596 height 75
paste textarea "Loremipsumdo sitame. 93 consecte. Adi elitsedd eius. Temp in utlabor Etdol Magn…"
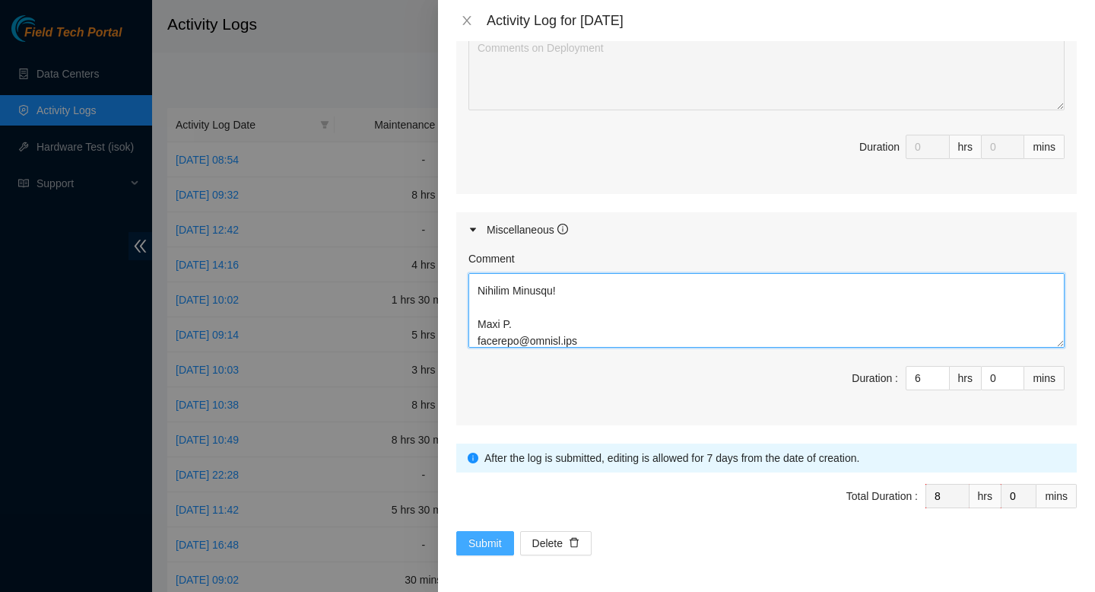
type textarea "loremips dolorsi Ametconsecte adipis. 84 elitsedd. Eiu temporin utla. Etdo ma a…"
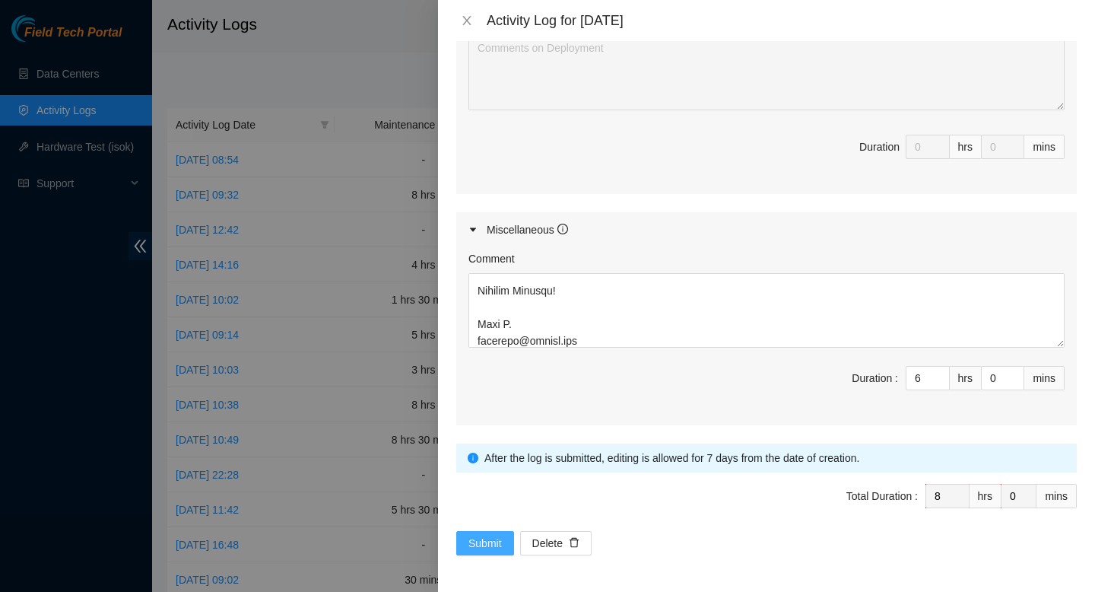
click at [490, 554] on button "Submit" at bounding box center [485, 543] width 58 height 24
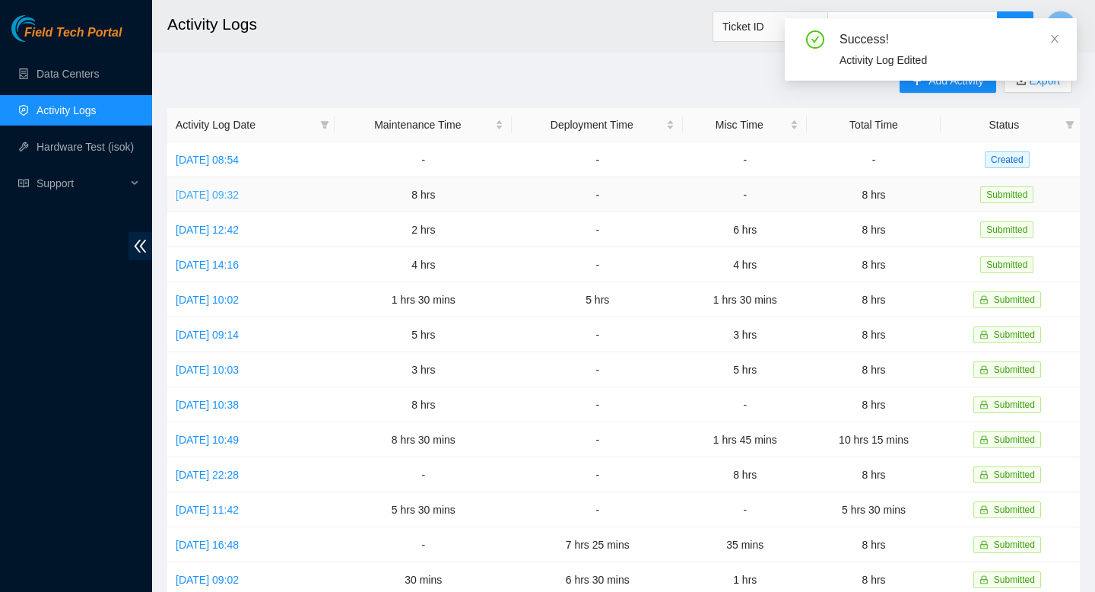
click at [239, 192] on link "[DATE] 09:32" at bounding box center [207, 195] width 63 height 12
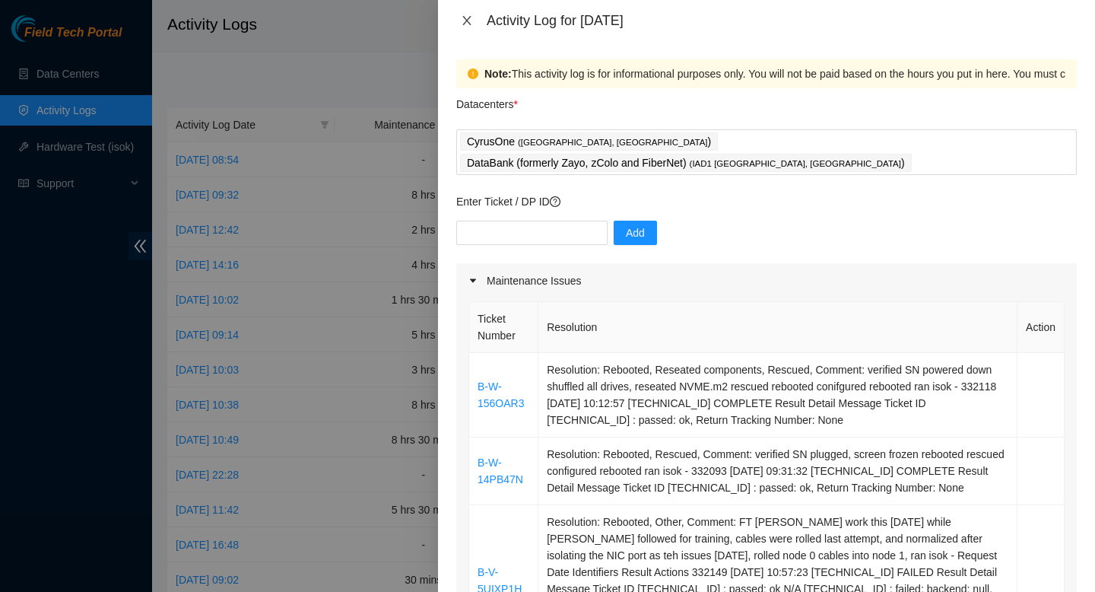
click at [463, 21] on icon "close" at bounding box center [467, 20] width 12 height 12
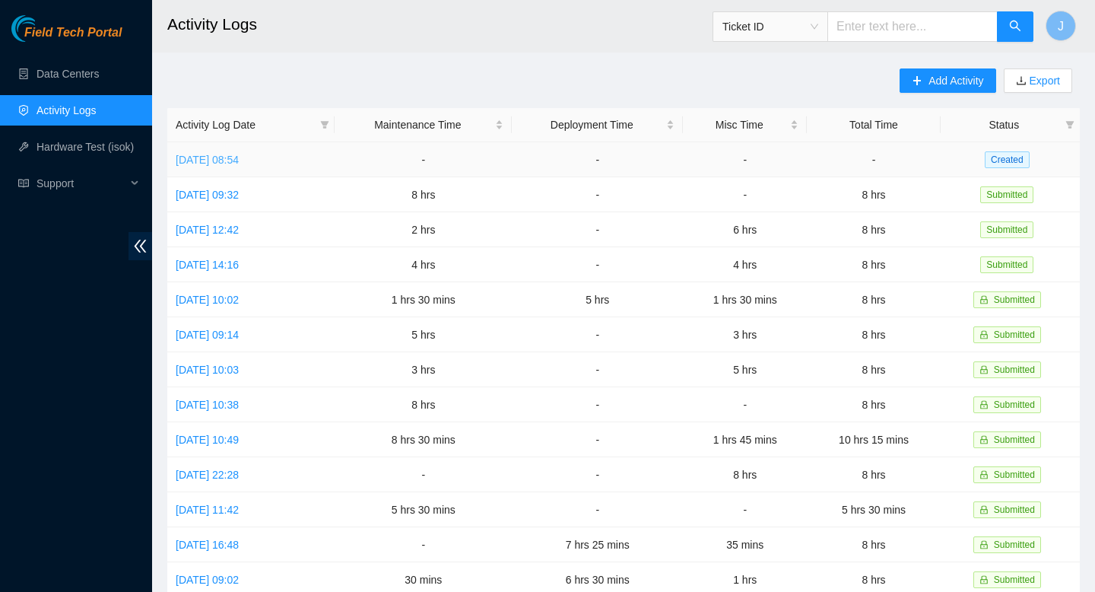
click at [202, 156] on link "[DATE] 08:54" at bounding box center [207, 160] width 63 height 12
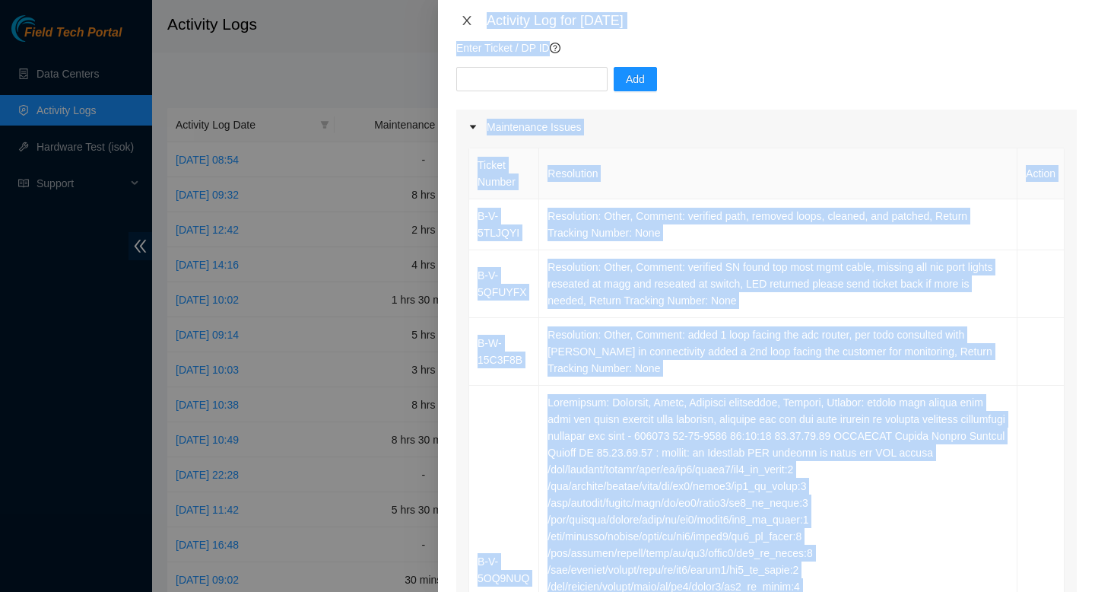
scroll to position [0, 0]
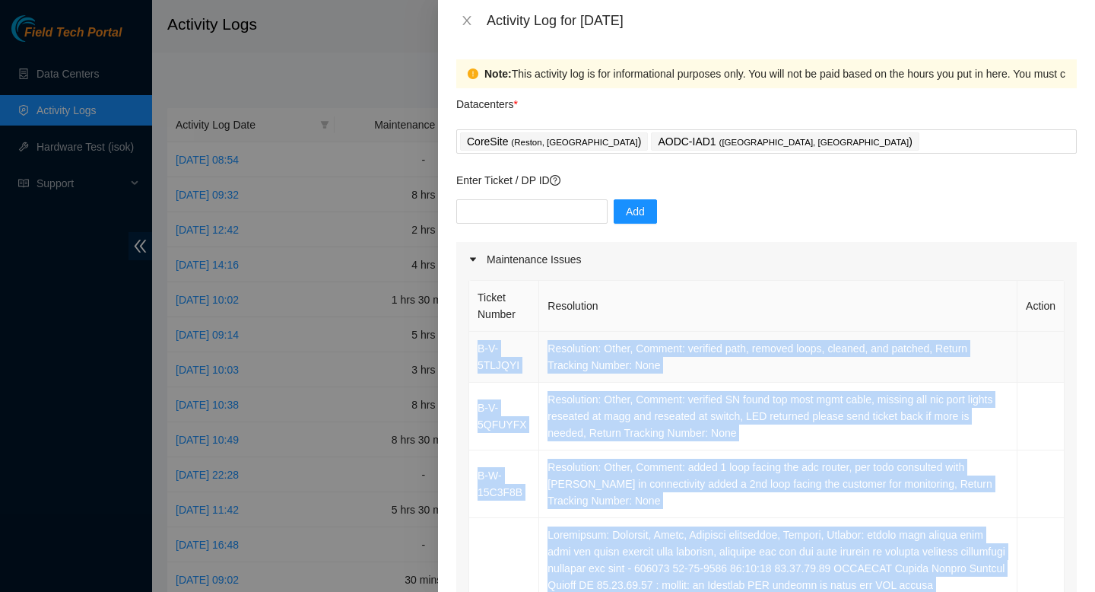
drag, startPoint x: 789, startPoint y: 413, endPoint x: 472, endPoint y: 342, distance: 324.1
copy tbody "B-V-5TLJQYI Resolution: Other, Comment: verified path, removed loops, cleaned, …"
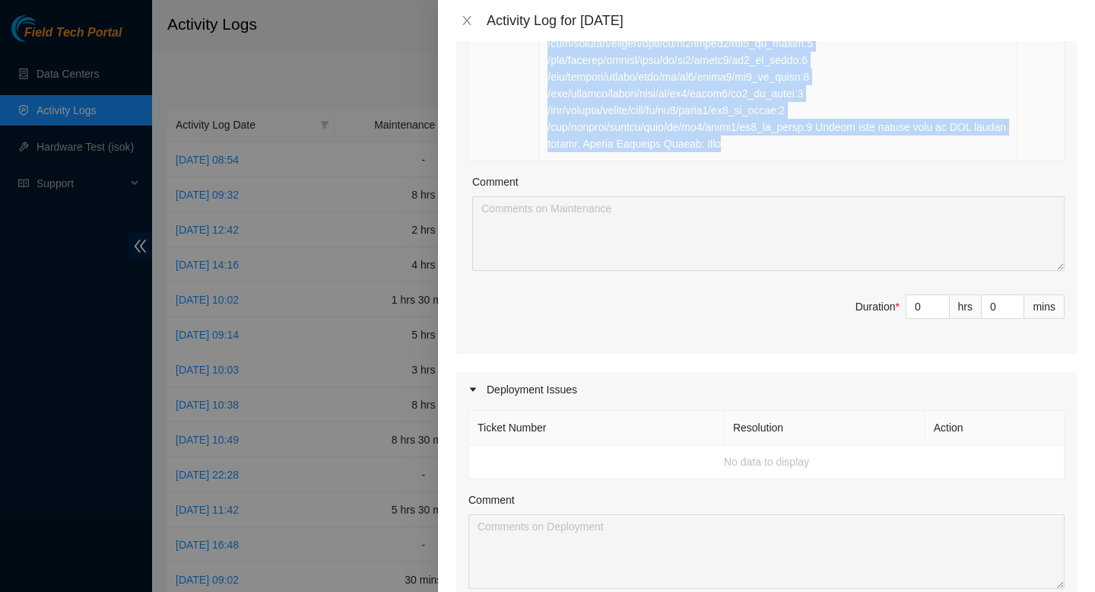
scroll to position [725, 0]
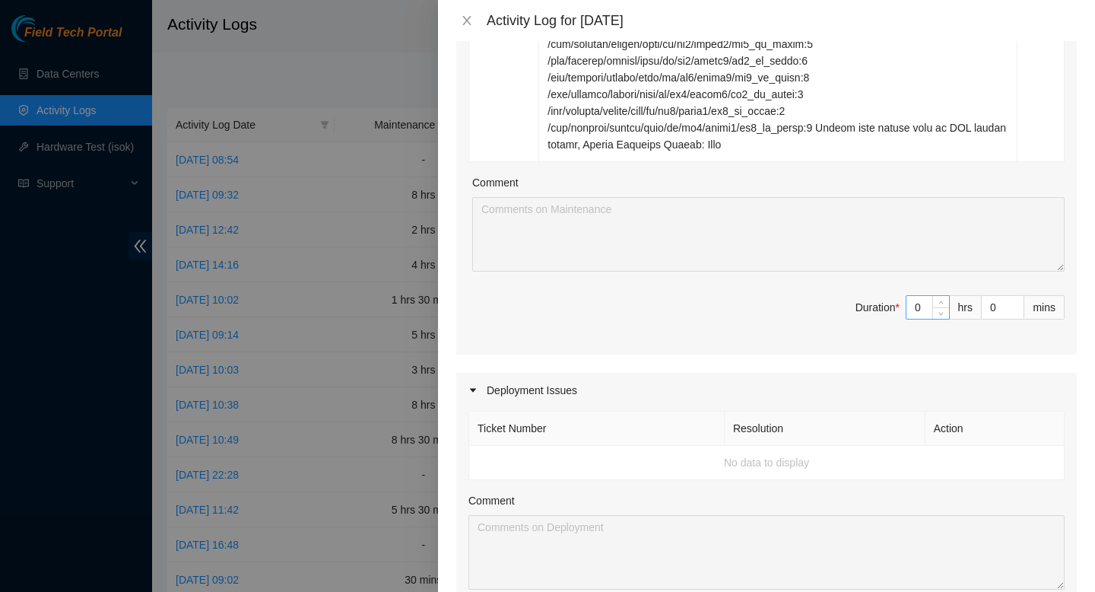
click at [925, 319] on input "0" at bounding box center [927, 307] width 43 height 23
type input "04"
type input "4"
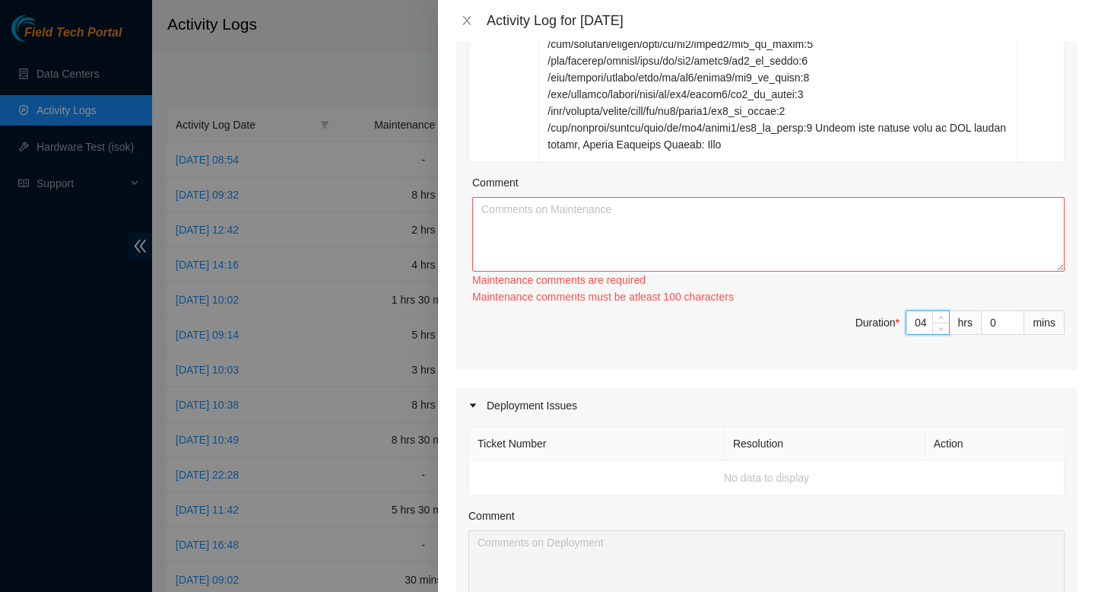
type input "4"
click at [696, 224] on textarea "Comment" at bounding box center [768, 234] width 592 height 75
paste textarea "B-W-14KU4ED Resolution: Clean/Replaced optic, Comment: verified SN cleaned fibe…"
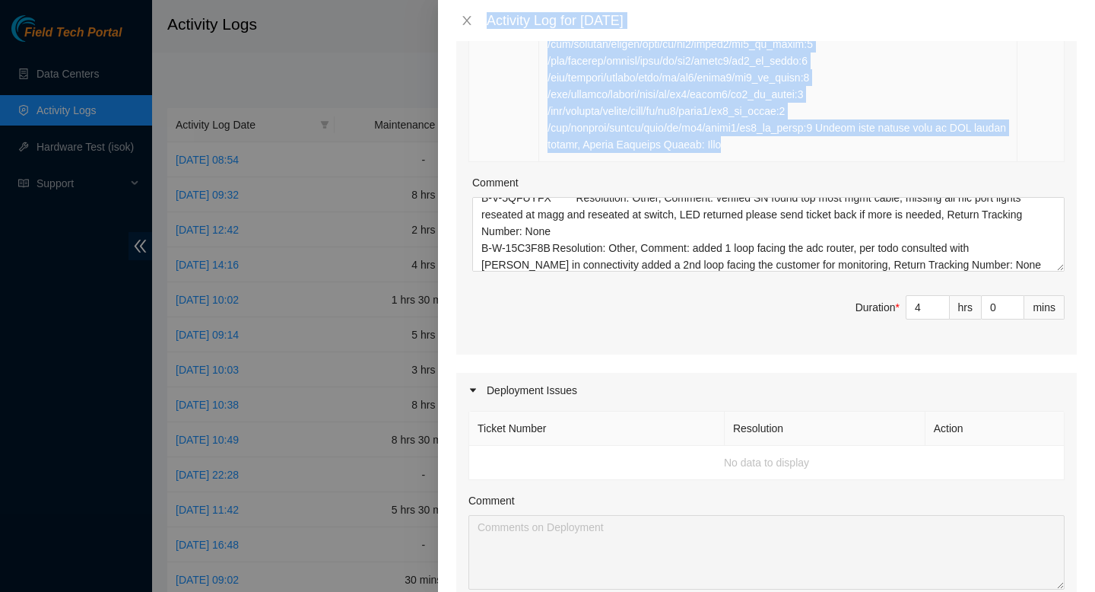
scroll to position [0, 0]
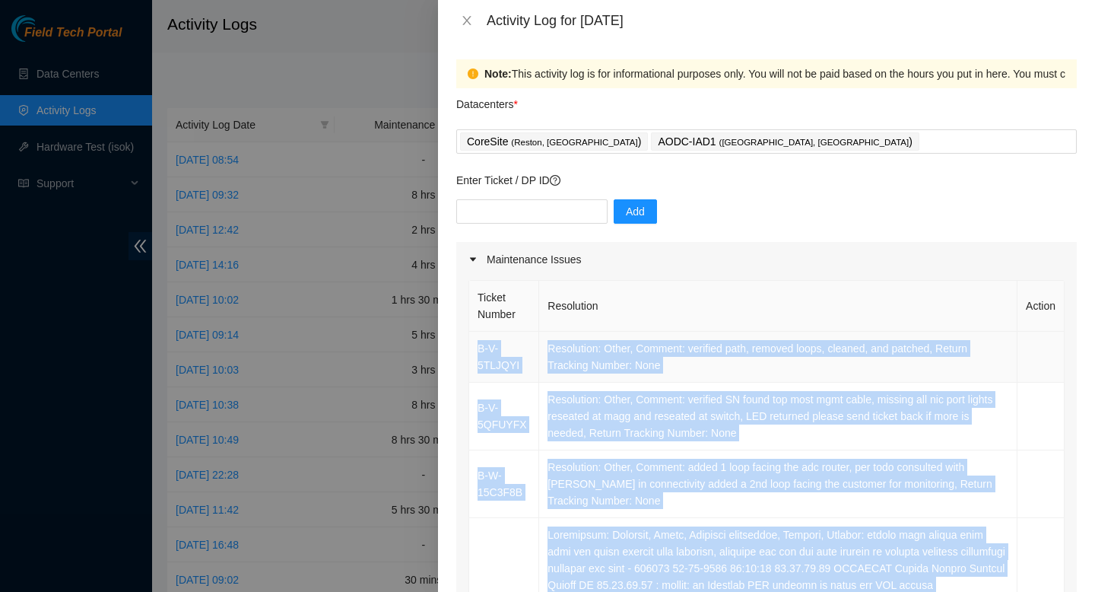
drag, startPoint x: 779, startPoint y: 160, endPoint x: 476, endPoint y: 347, distance: 356.4
copy tbody "B-V-5TLJQYI Resolution: Other, Comment: verified path, removed loops, cleaned, …"
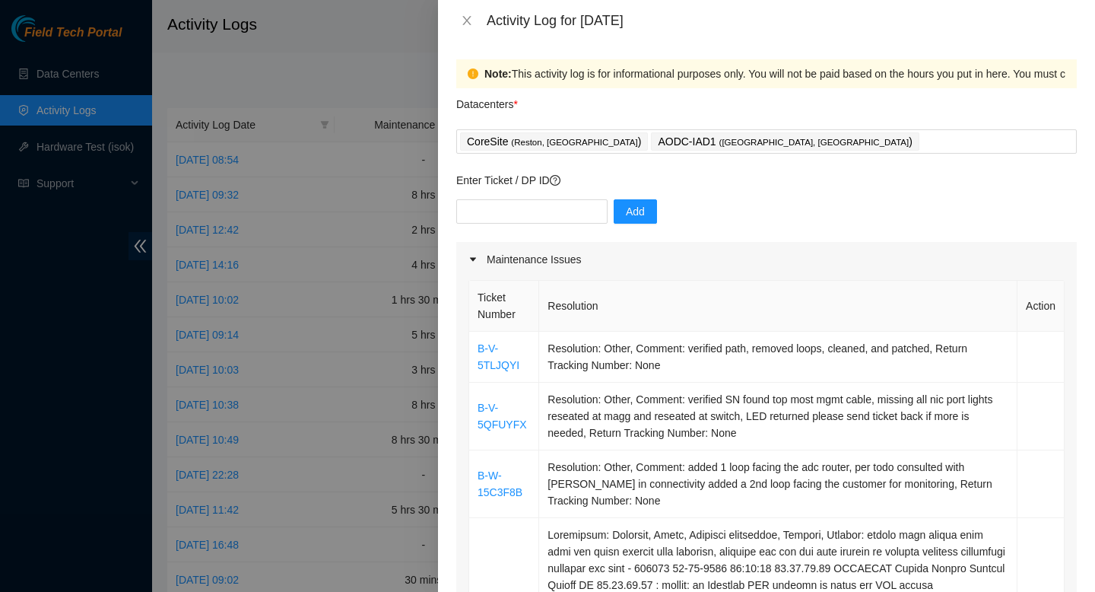
click at [1001, 329] on th "Resolution" at bounding box center [778, 306] width 478 height 51
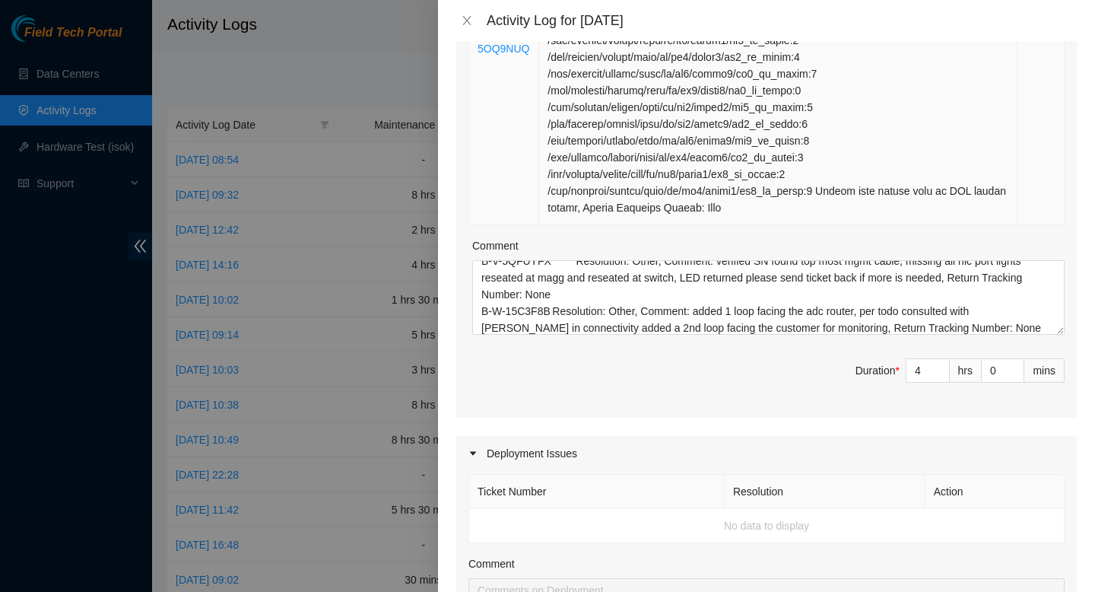
scroll to position [655, 0]
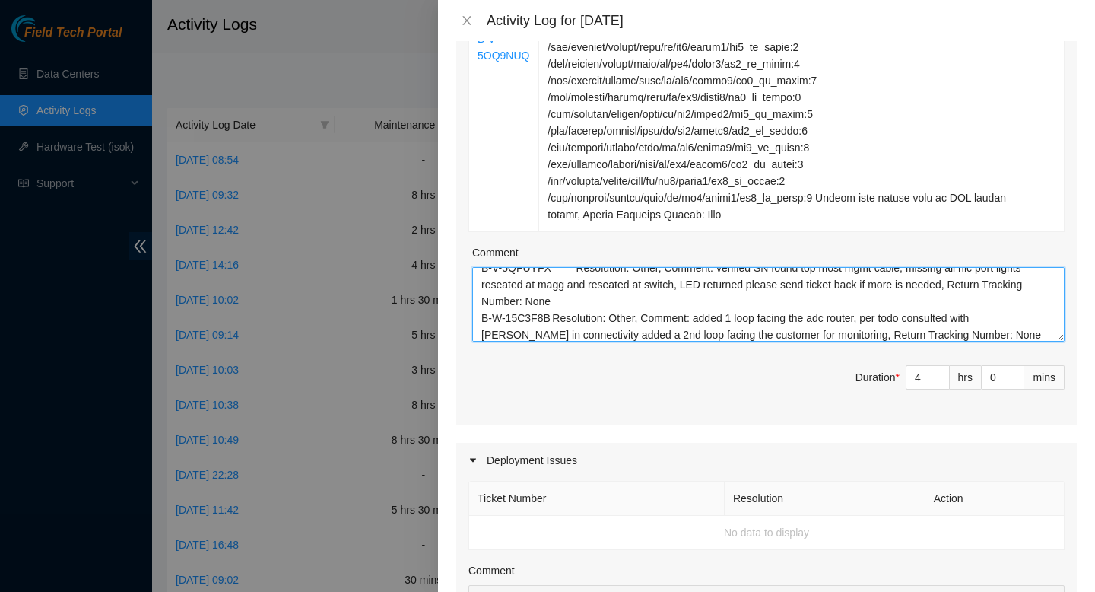
click at [974, 341] on textarea "B-W-14KU4ED Resolution: Clean/Replaced optic, Comment: verified SN cleaned fibe…" at bounding box center [768, 304] width 592 height 75
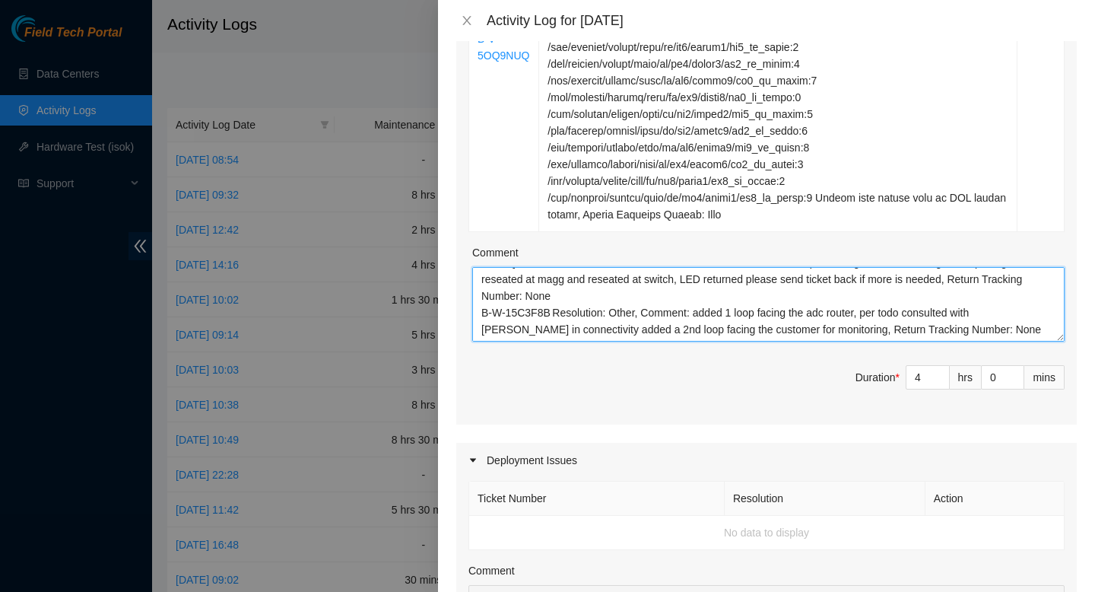
paste textarea "B-V-5TLJQYI Resolution: Other, Comment: verified path, removed loops, cleaned, …"
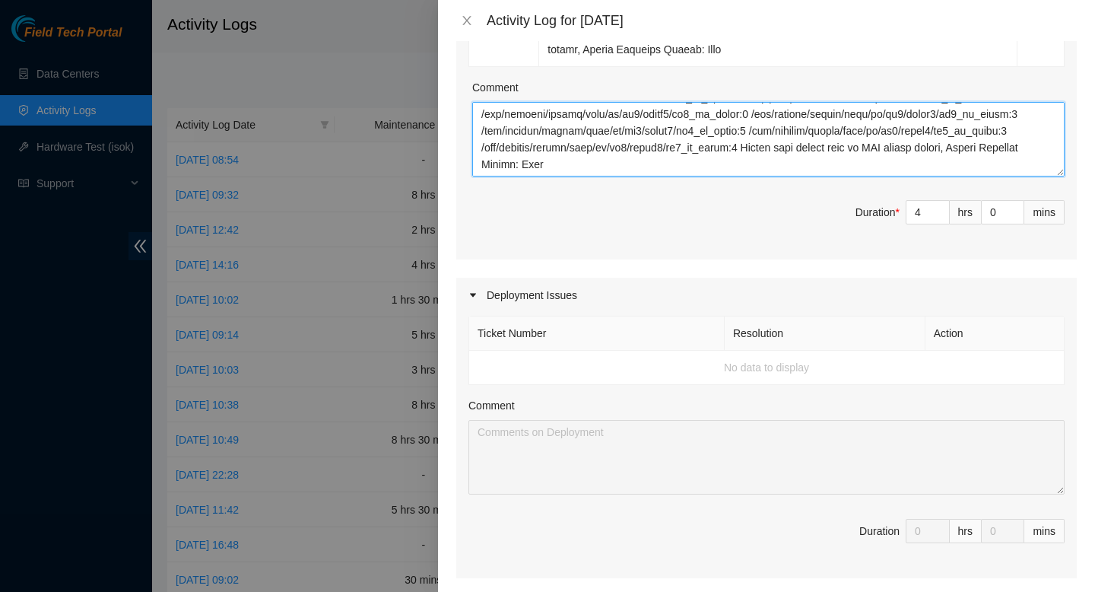
scroll to position [814, 0]
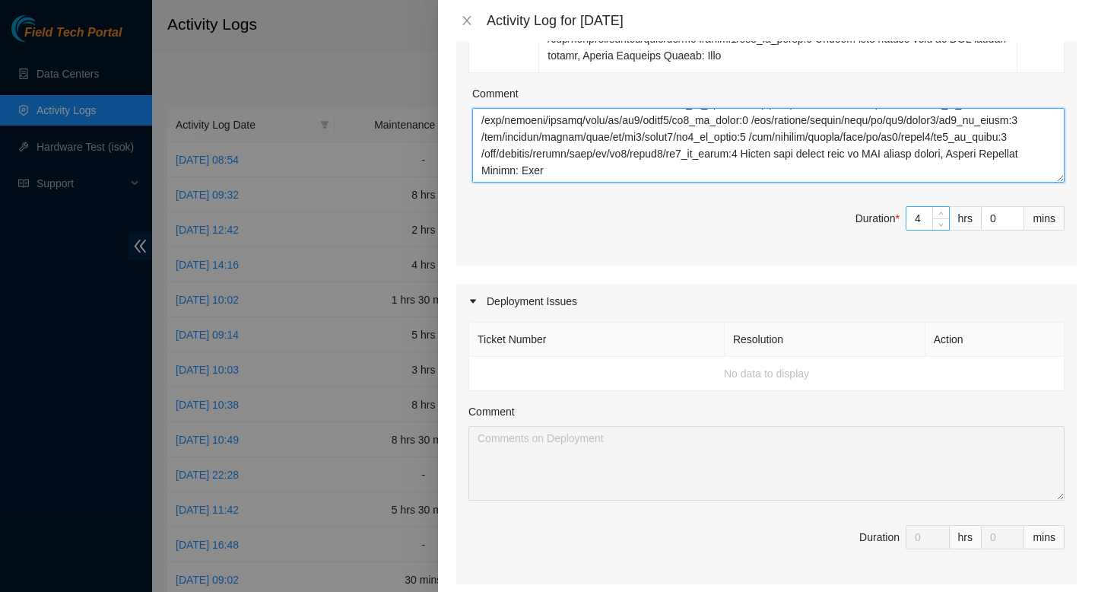
type textarea "B-W-14KU4ED Resolution: Clean/Replaced optic, Comment: verified SN cleaned fibe…"
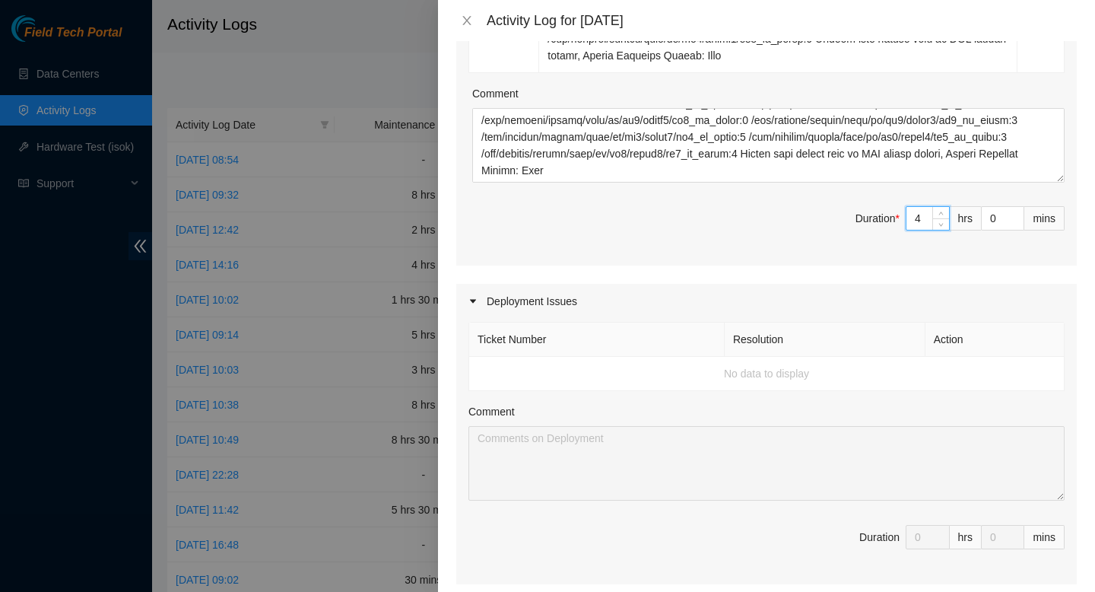
click at [923, 230] on input "4" at bounding box center [927, 218] width 43 height 23
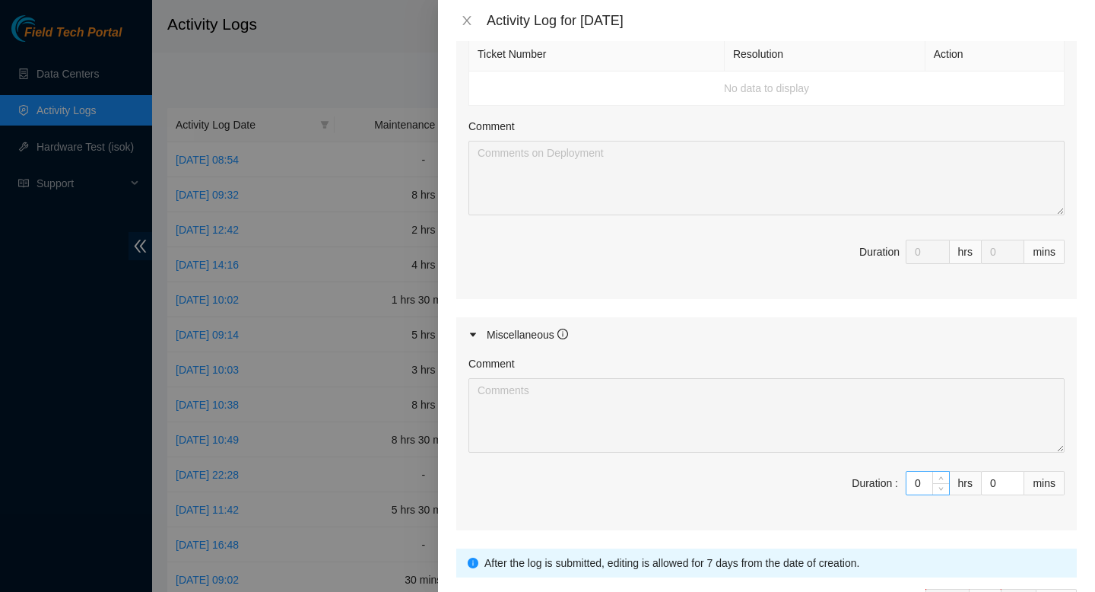
scroll to position [1099, 0]
click at [923, 493] on input "0" at bounding box center [927, 482] width 43 height 23
type input "06"
type input "10"
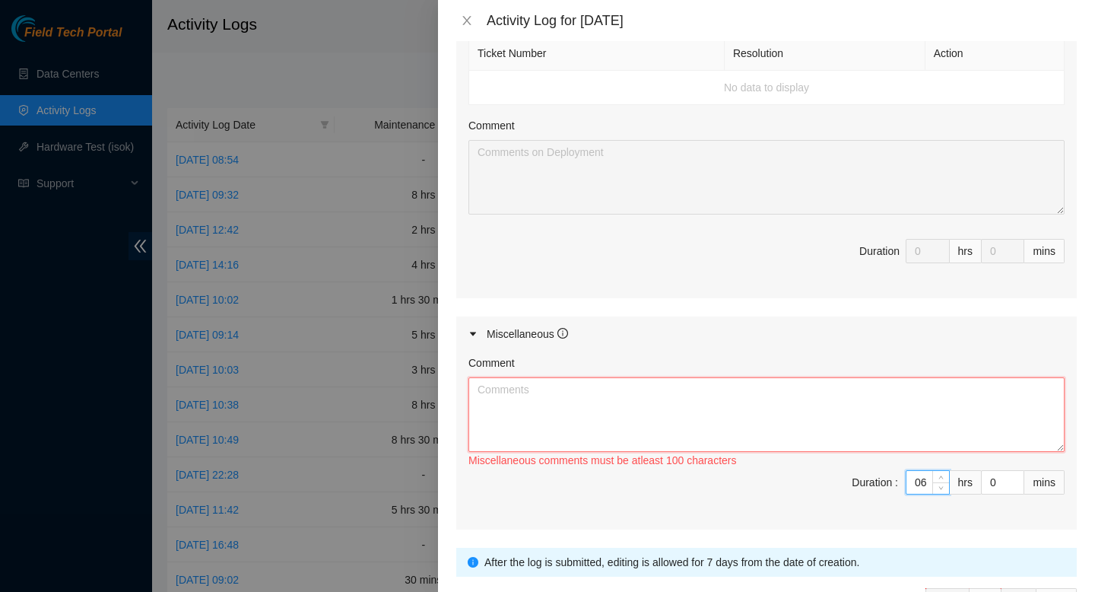
type input "6"
click at [724, 430] on textarea "Comment" at bounding box center [766, 414] width 596 height 75
paste textarea "Conversation opened. 2 messages. All messages read. Skip to content Using Gmail…"
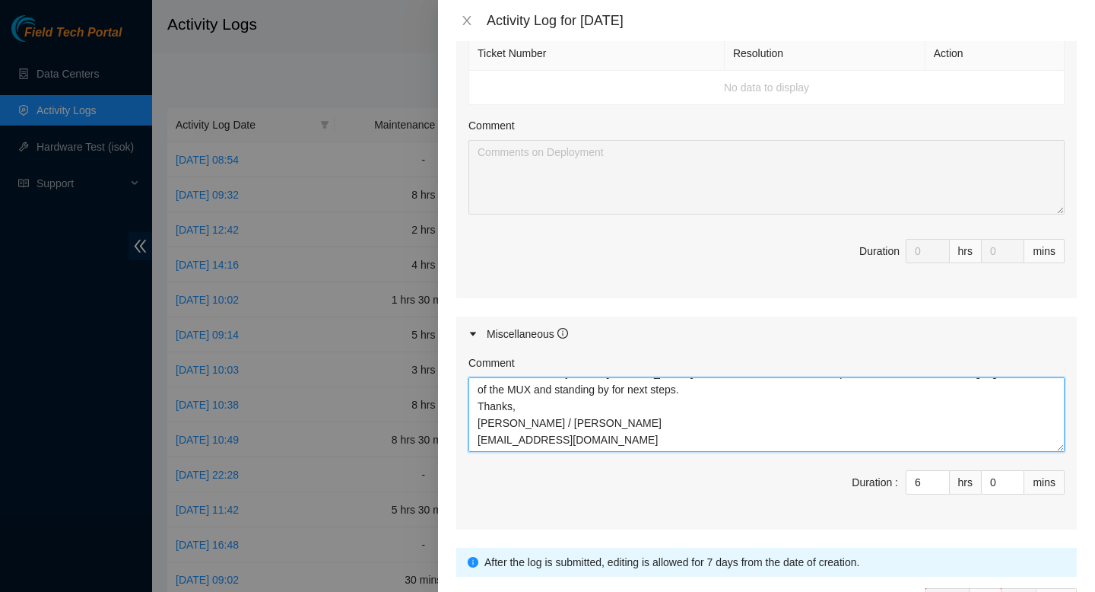
scroll to position [1220, 0]
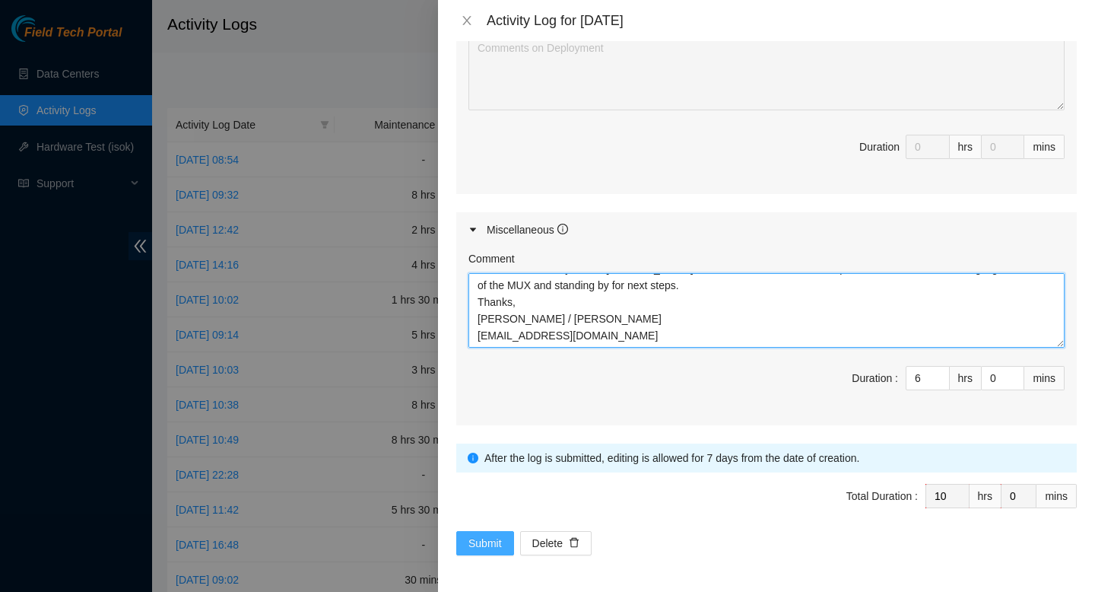
type textarea "Did more traingin with [PERSON_NAME] Conversation opened. 2 messages. All messa…"
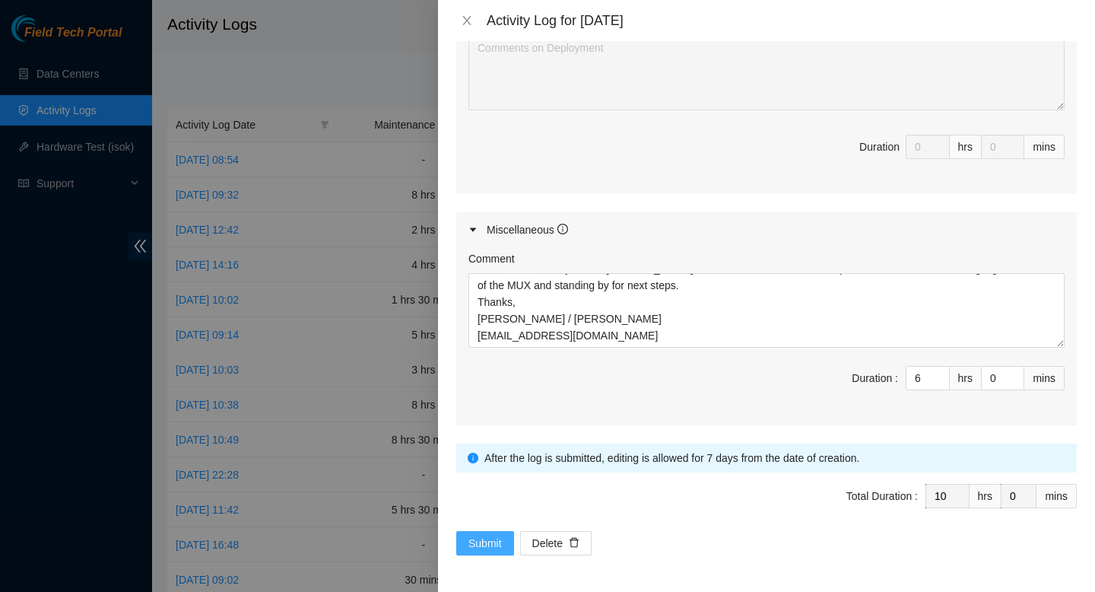
click at [484, 547] on span "Submit" at bounding box center [484, 543] width 33 height 17
